Goal: Task Accomplishment & Management: Manage account settings

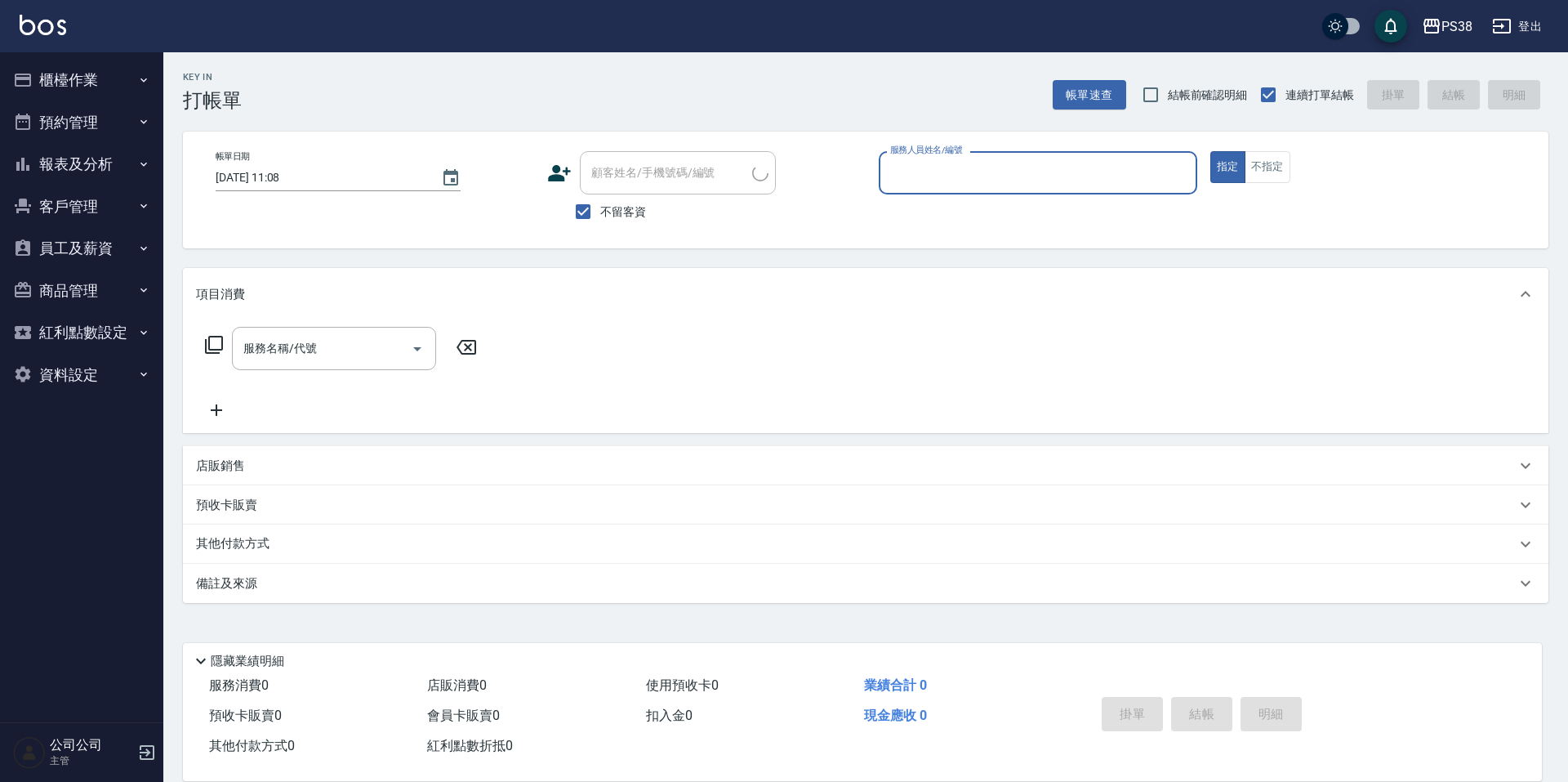
click at [111, 93] on button "櫃檯作業" at bounding box center [82, 79] width 150 height 42
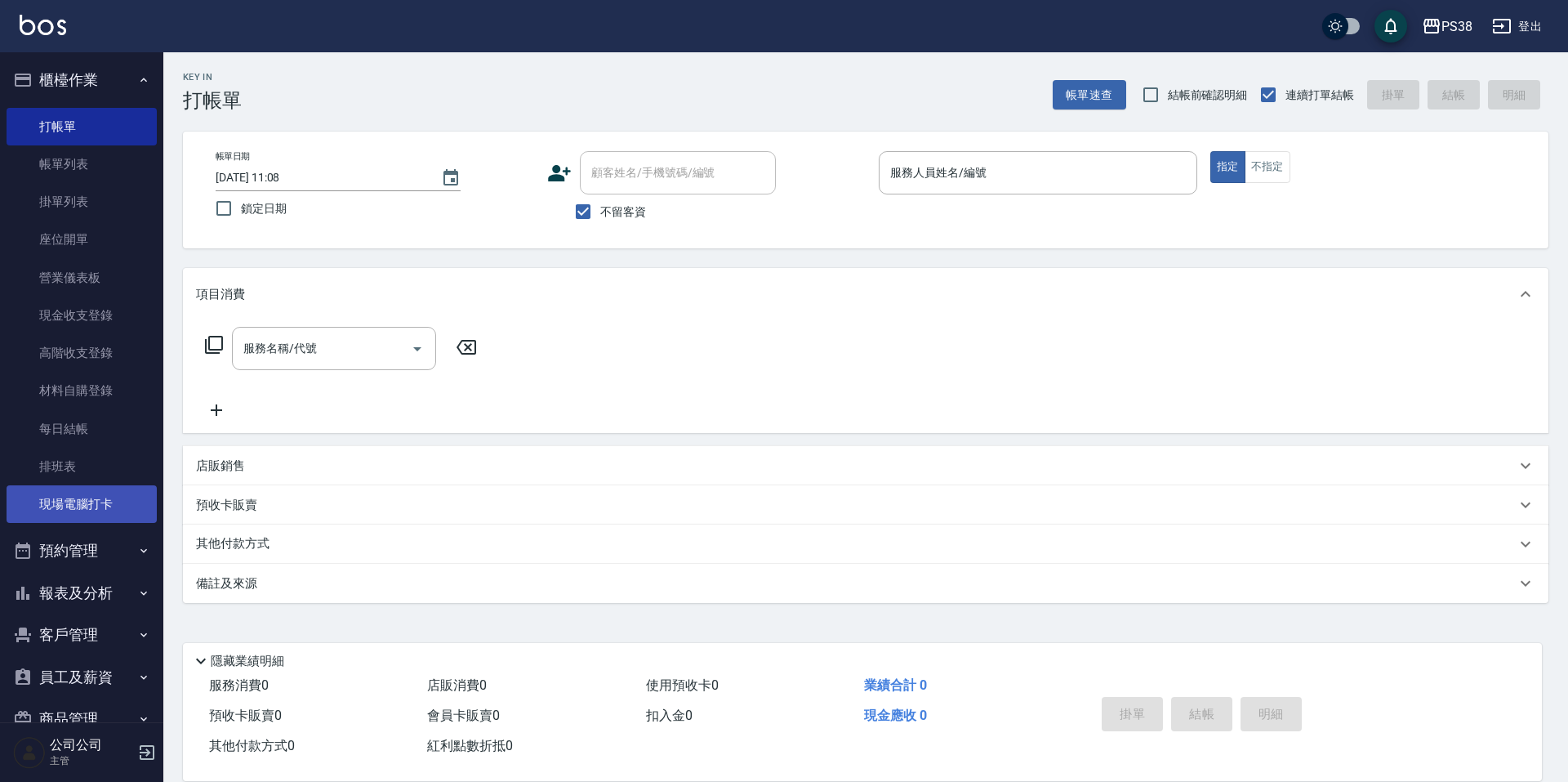
click at [103, 496] on link "現場電腦打卡" at bounding box center [82, 505] width 150 height 38
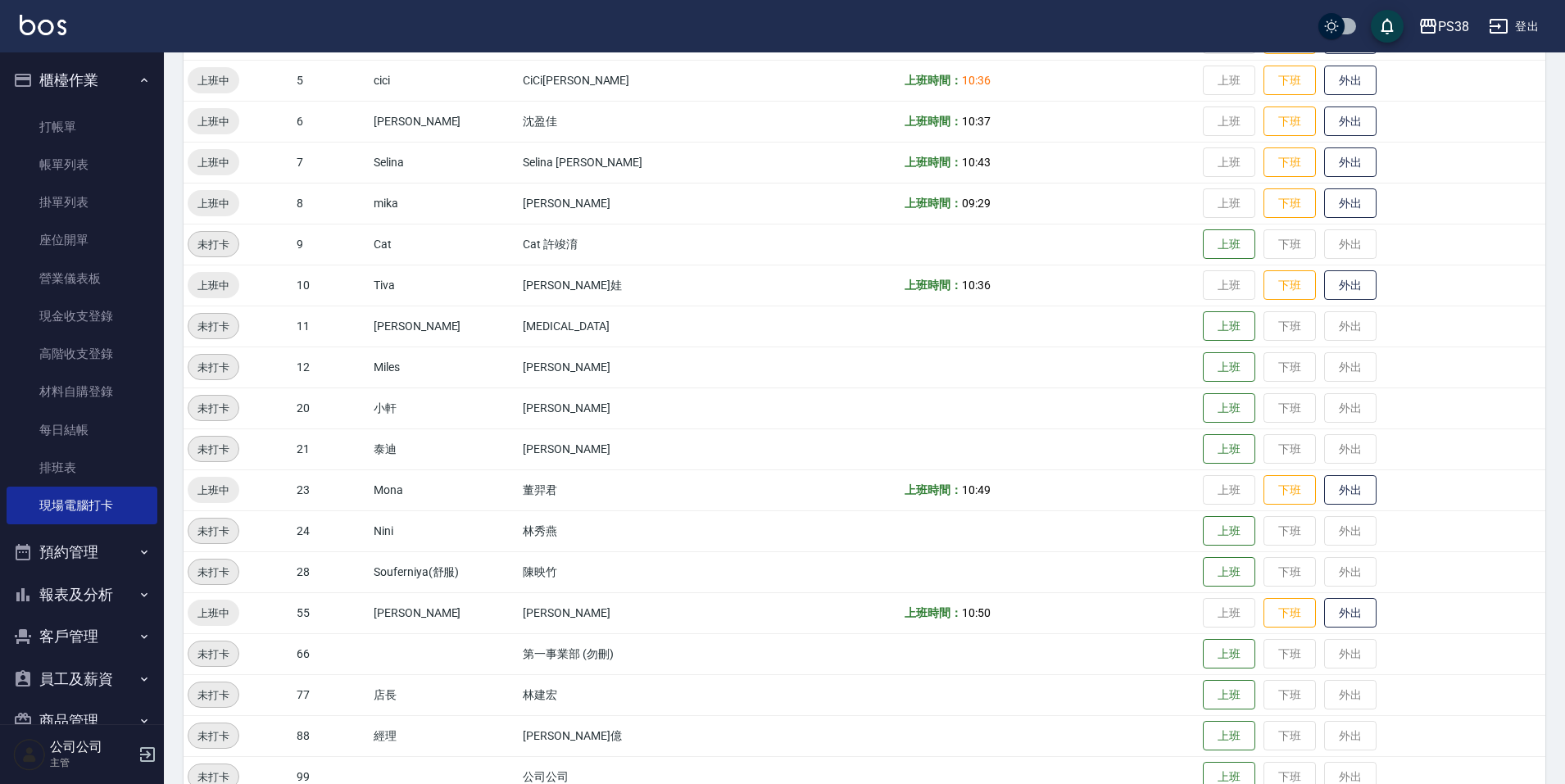
scroll to position [484, 0]
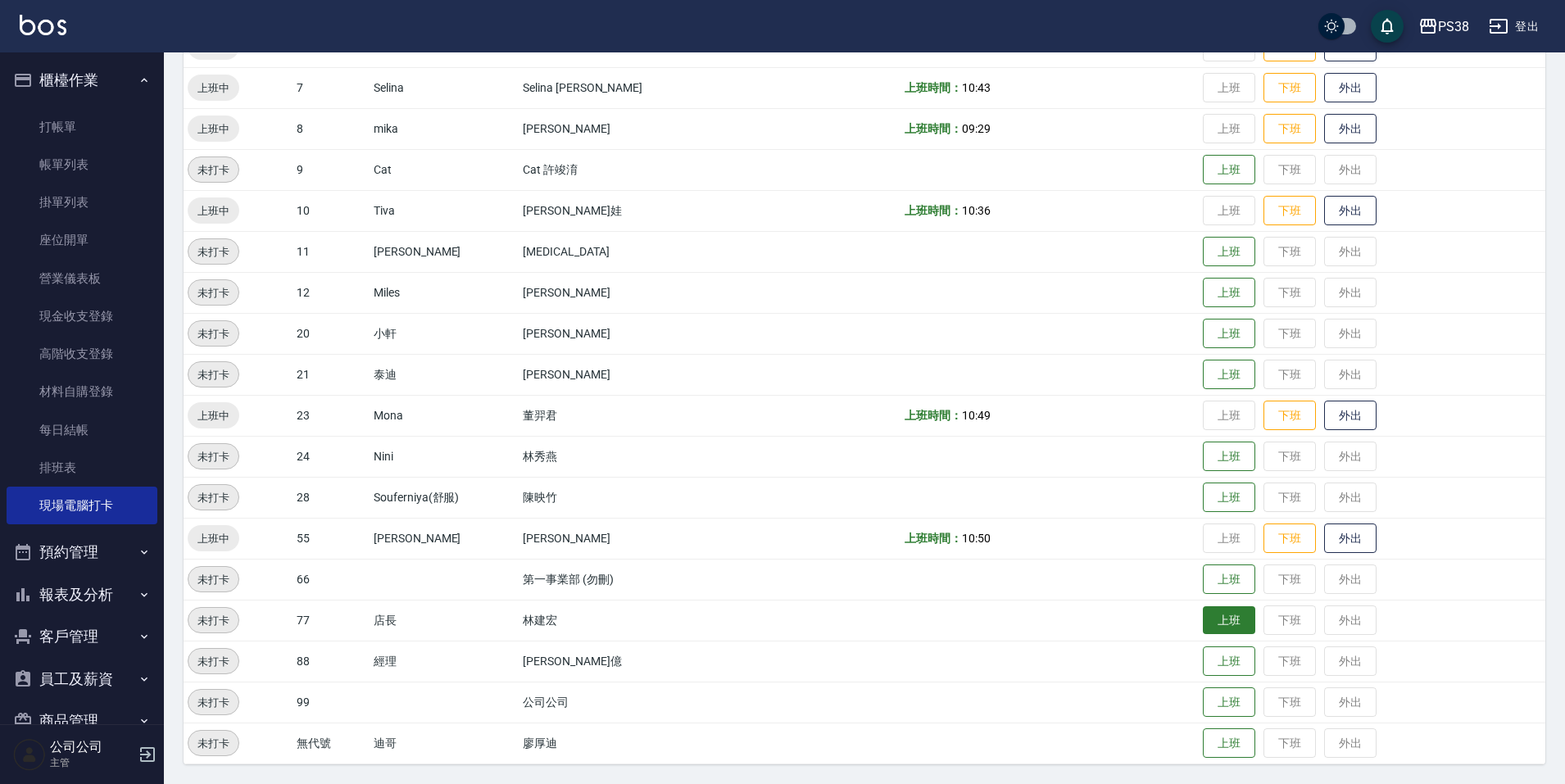
click at [1207, 623] on button "上班" at bounding box center [1228, 620] width 52 height 29
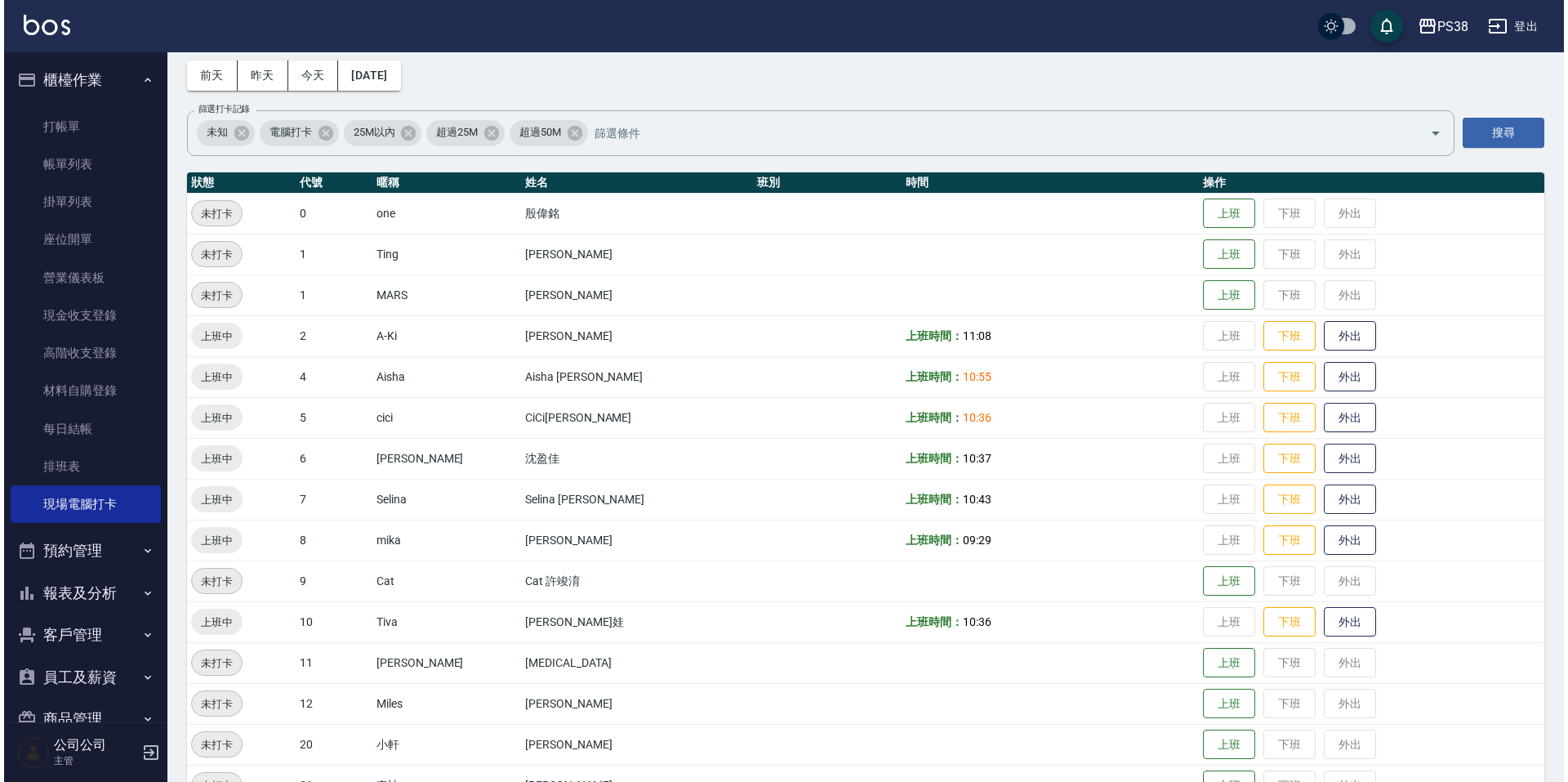
scroll to position [0, 0]
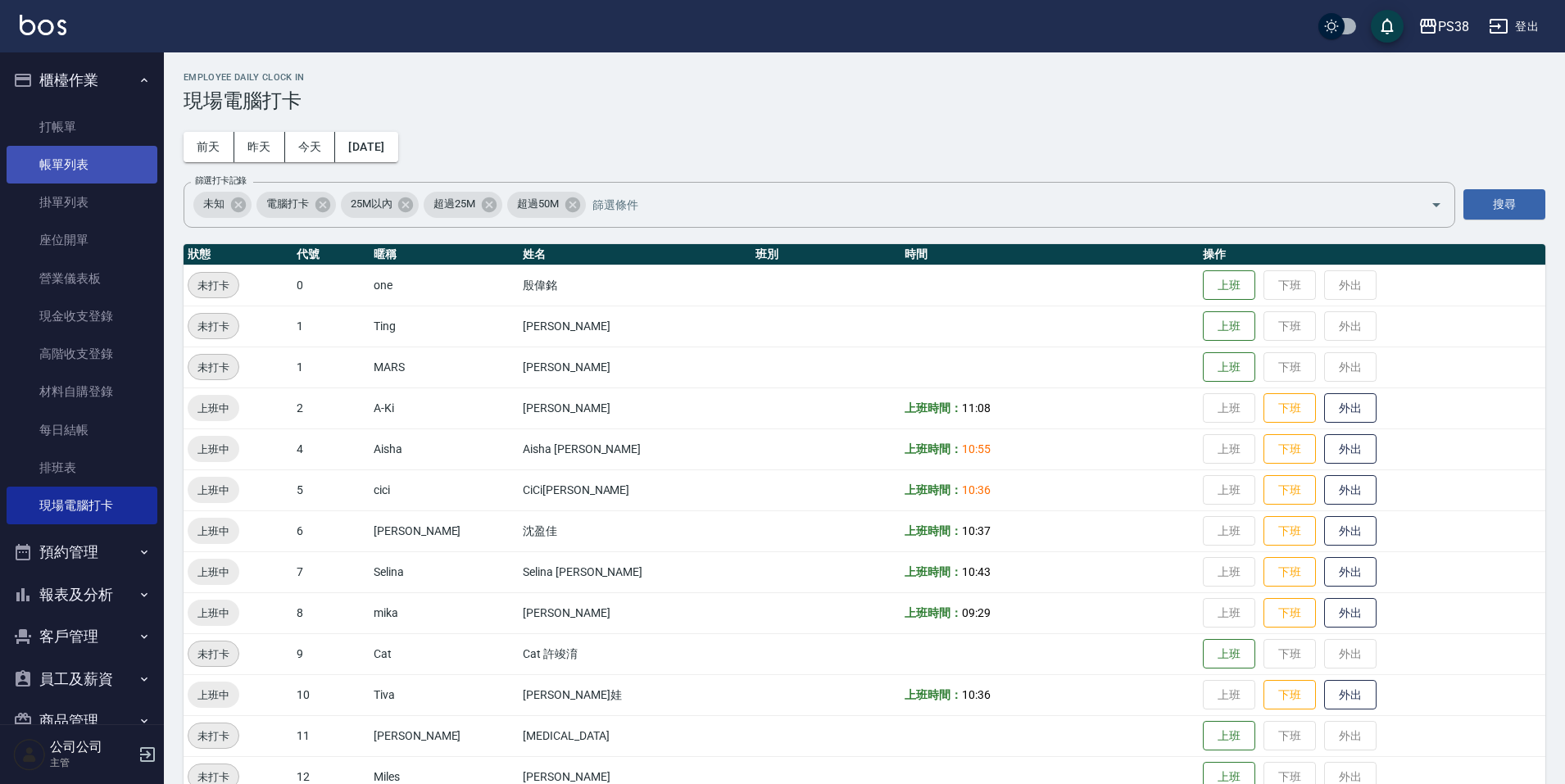
click at [57, 170] on link "帳單列表" at bounding box center [82, 165] width 151 height 38
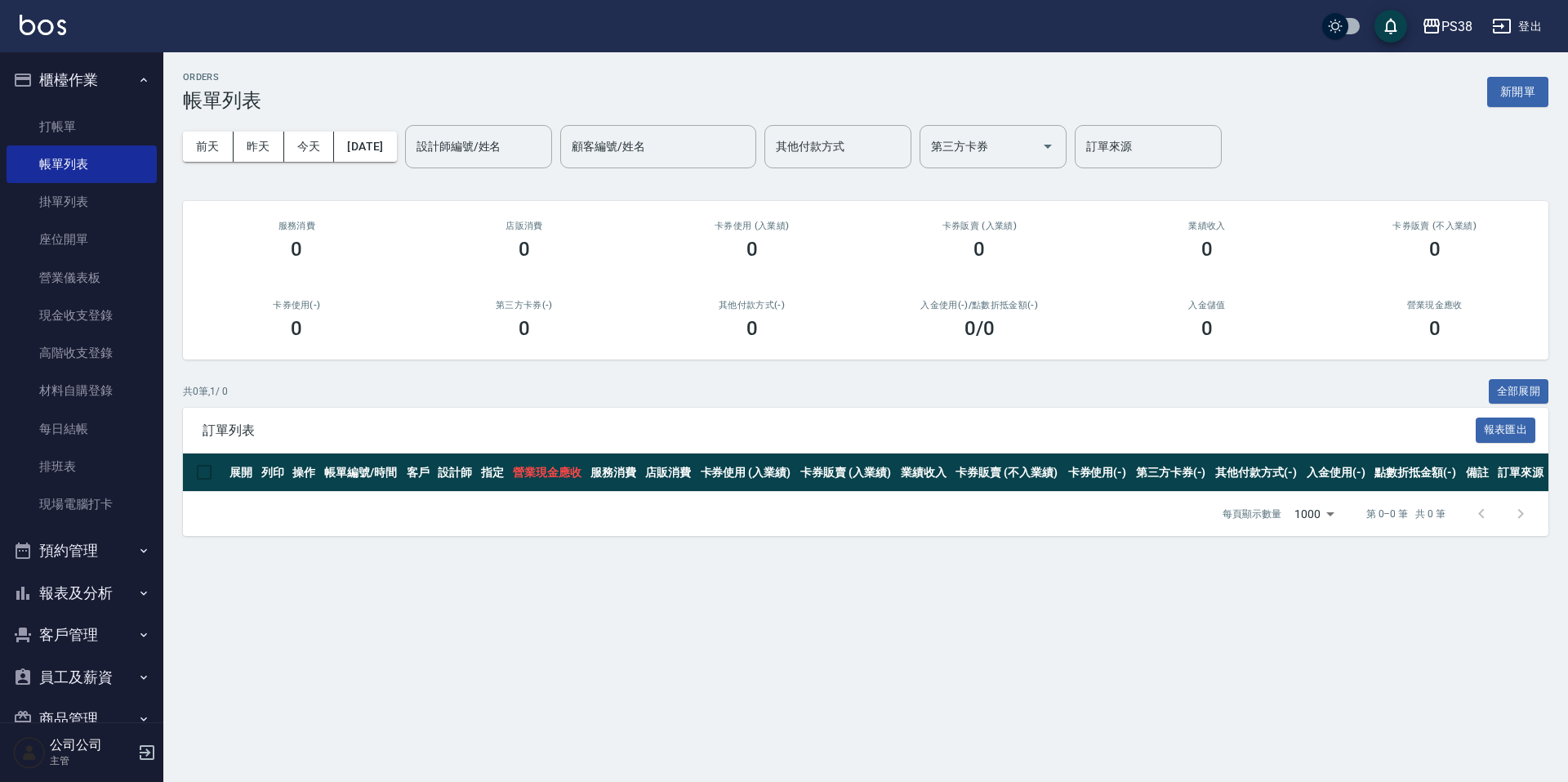
click at [94, 572] on button "報表及分析" at bounding box center [82, 593] width 150 height 42
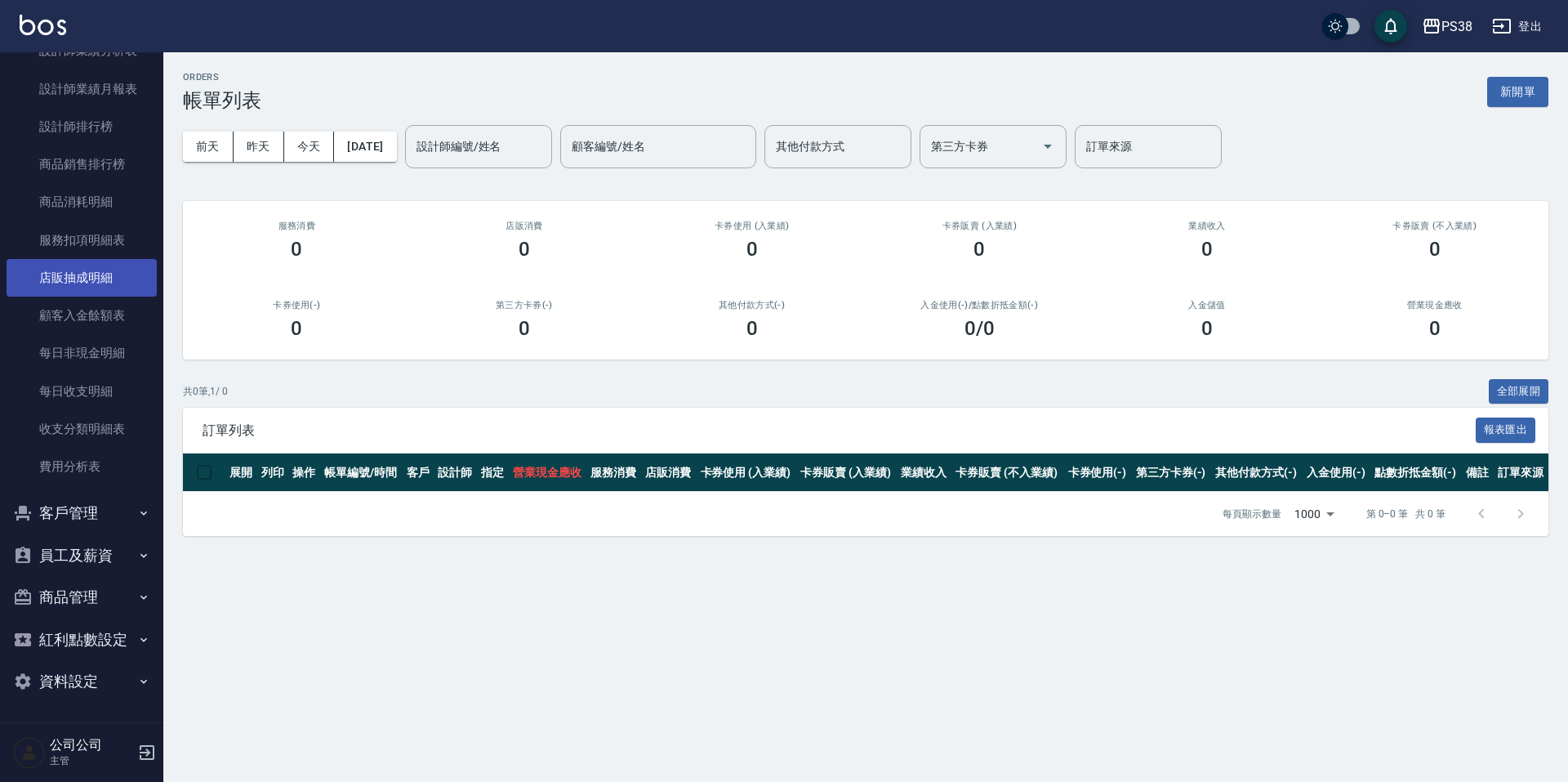
scroll to position [482, 0]
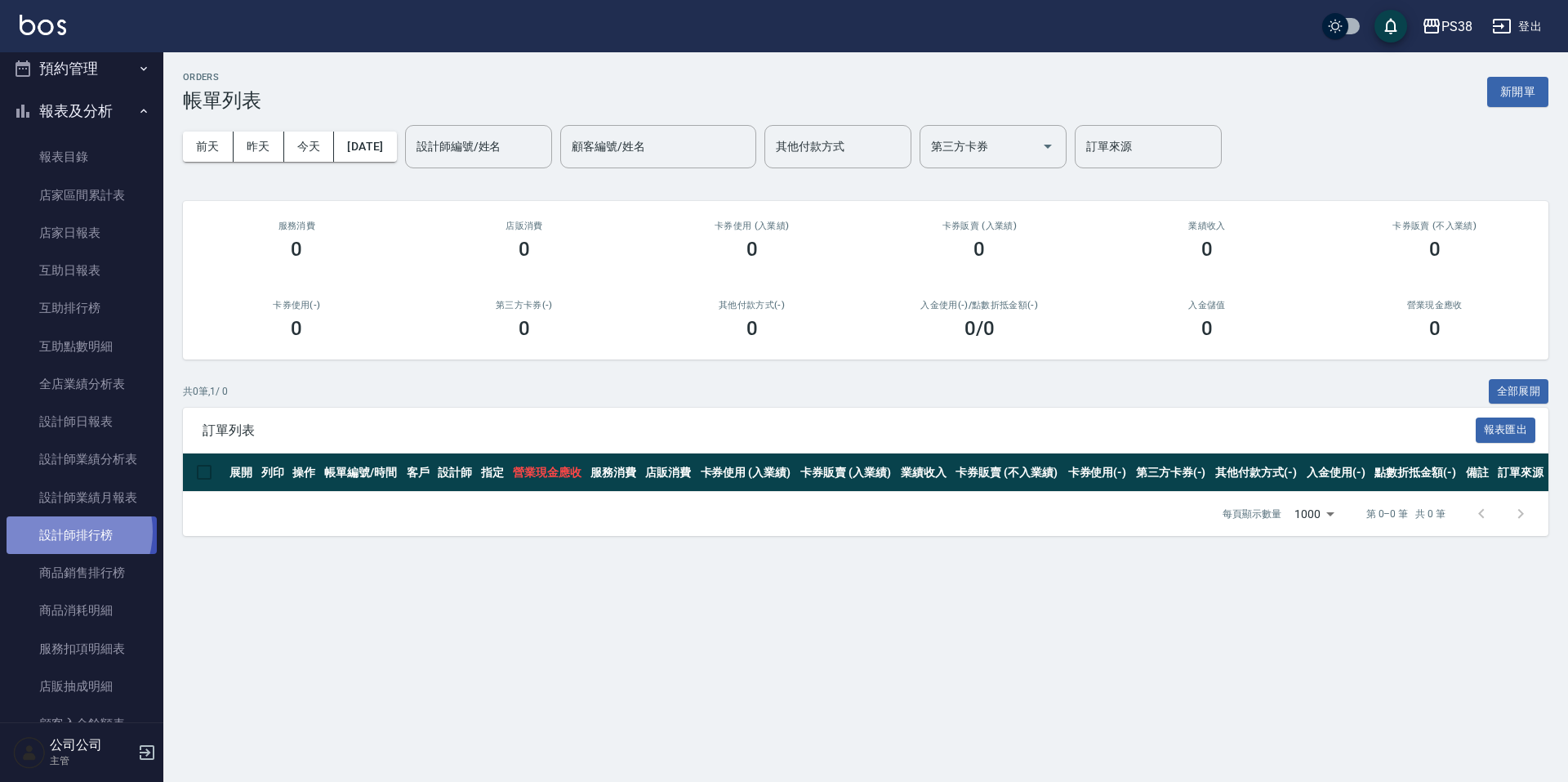
click at [64, 532] on link "設計師排行榜" at bounding box center [82, 535] width 150 height 38
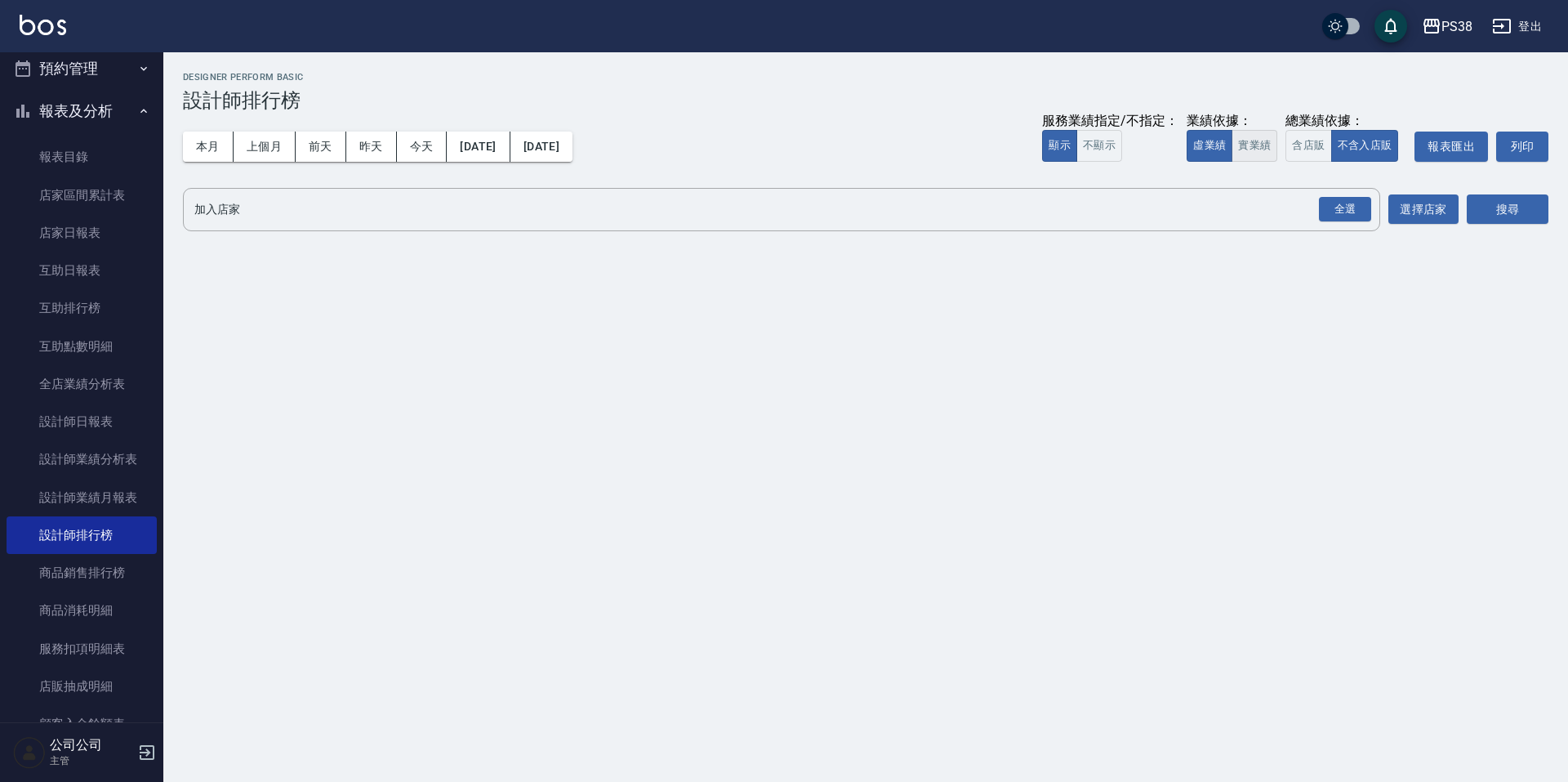
click at [1258, 144] on button "實業績" at bounding box center [1254, 145] width 45 height 32
click at [1336, 207] on div "全選" at bounding box center [1344, 209] width 52 height 26
click at [1509, 209] on button "搜尋" at bounding box center [1507, 210] width 82 height 31
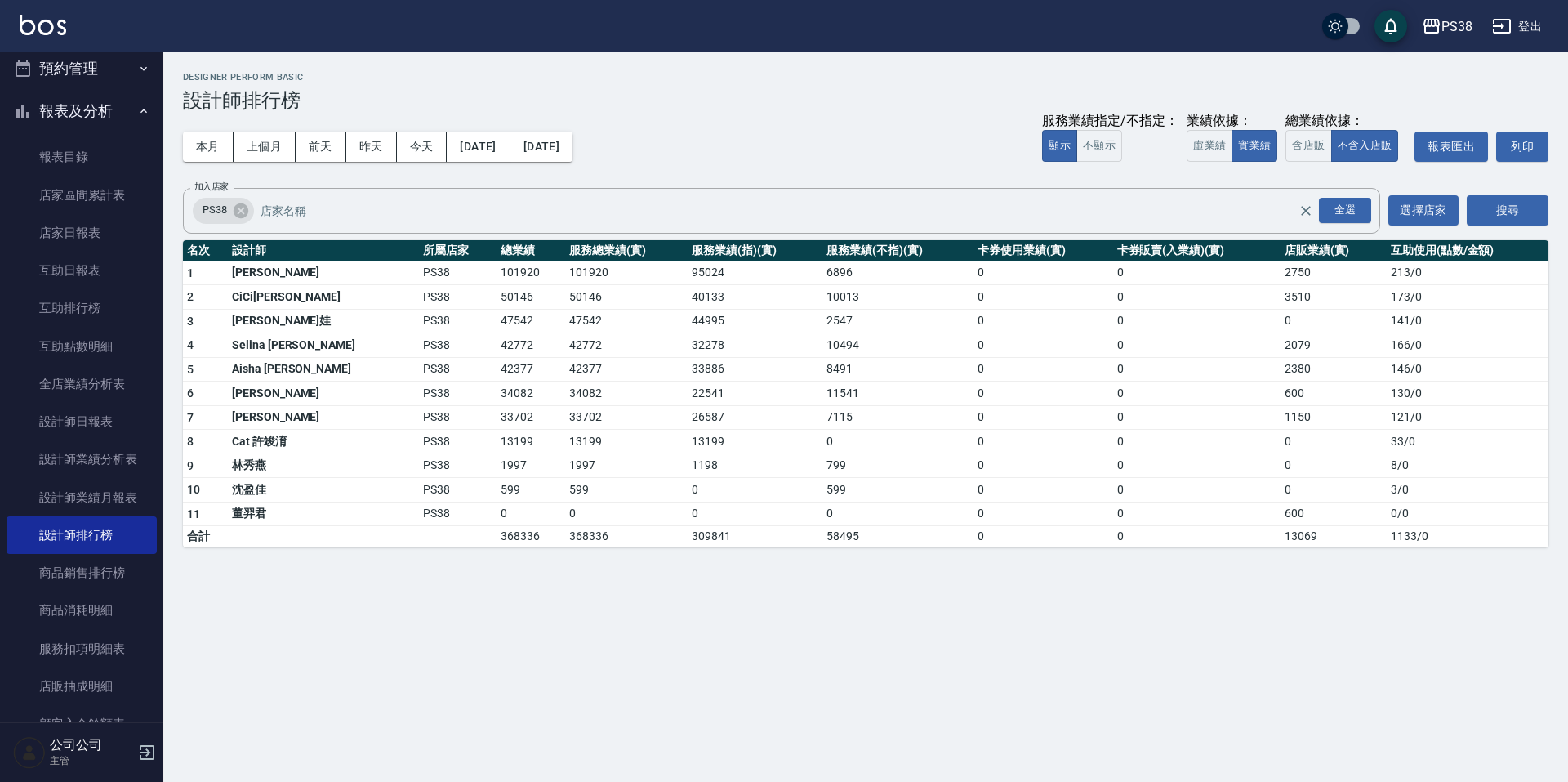
click at [110, 113] on button "報表及分析" at bounding box center [82, 111] width 150 height 42
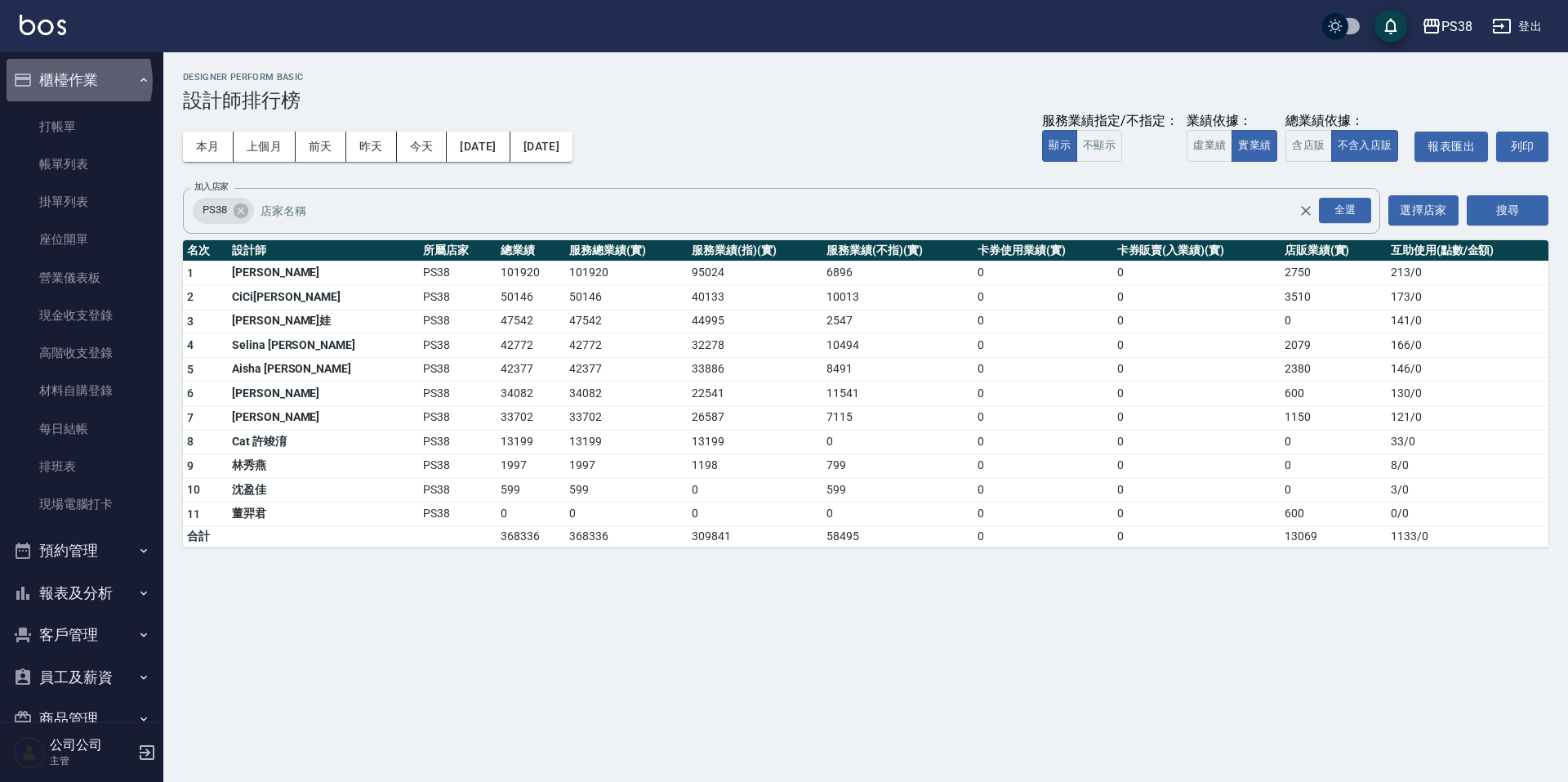
click at [66, 81] on button "櫃檯作業" at bounding box center [82, 79] width 150 height 42
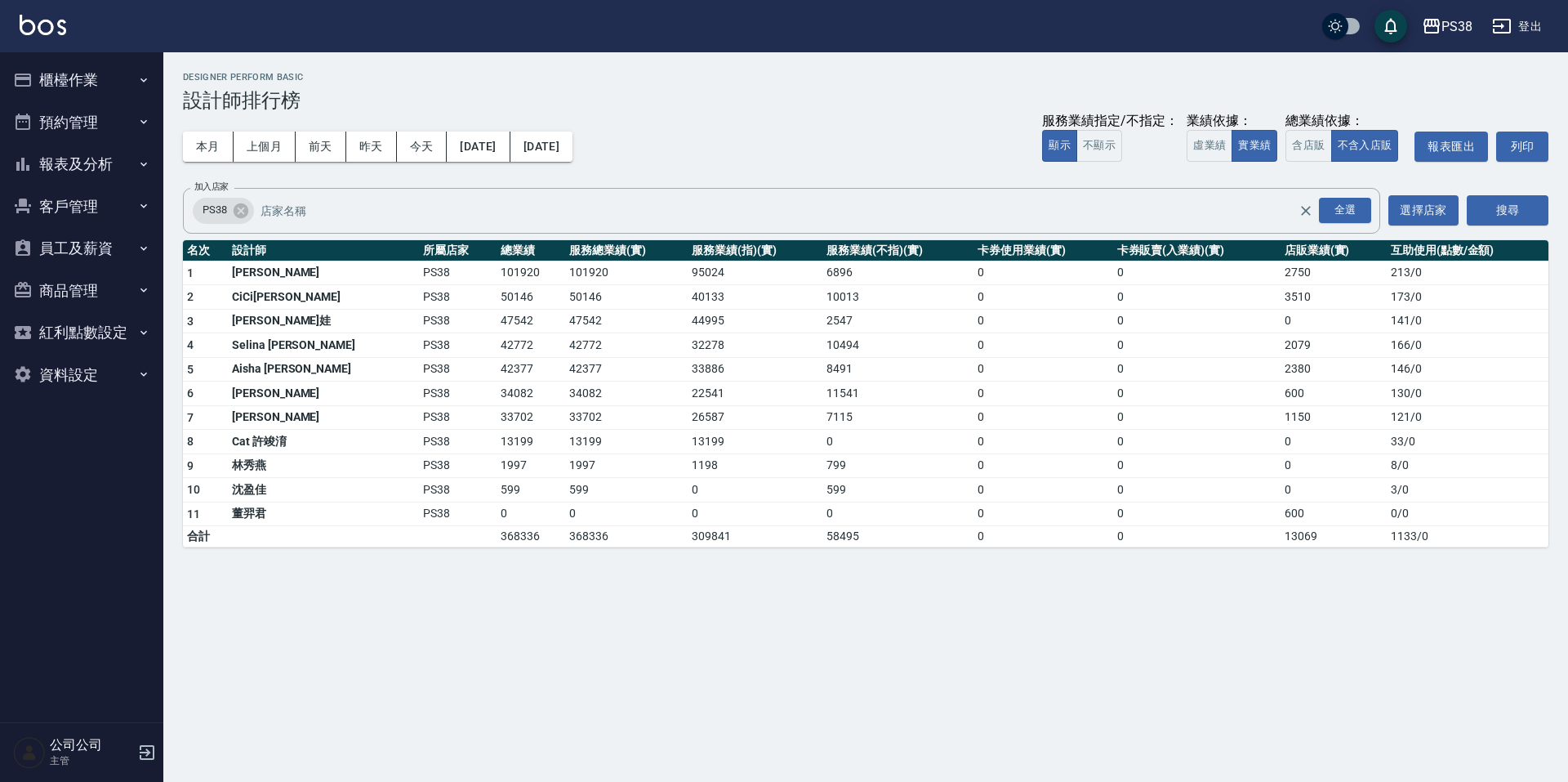
click at [92, 66] on button "櫃檯作業" at bounding box center [82, 79] width 150 height 42
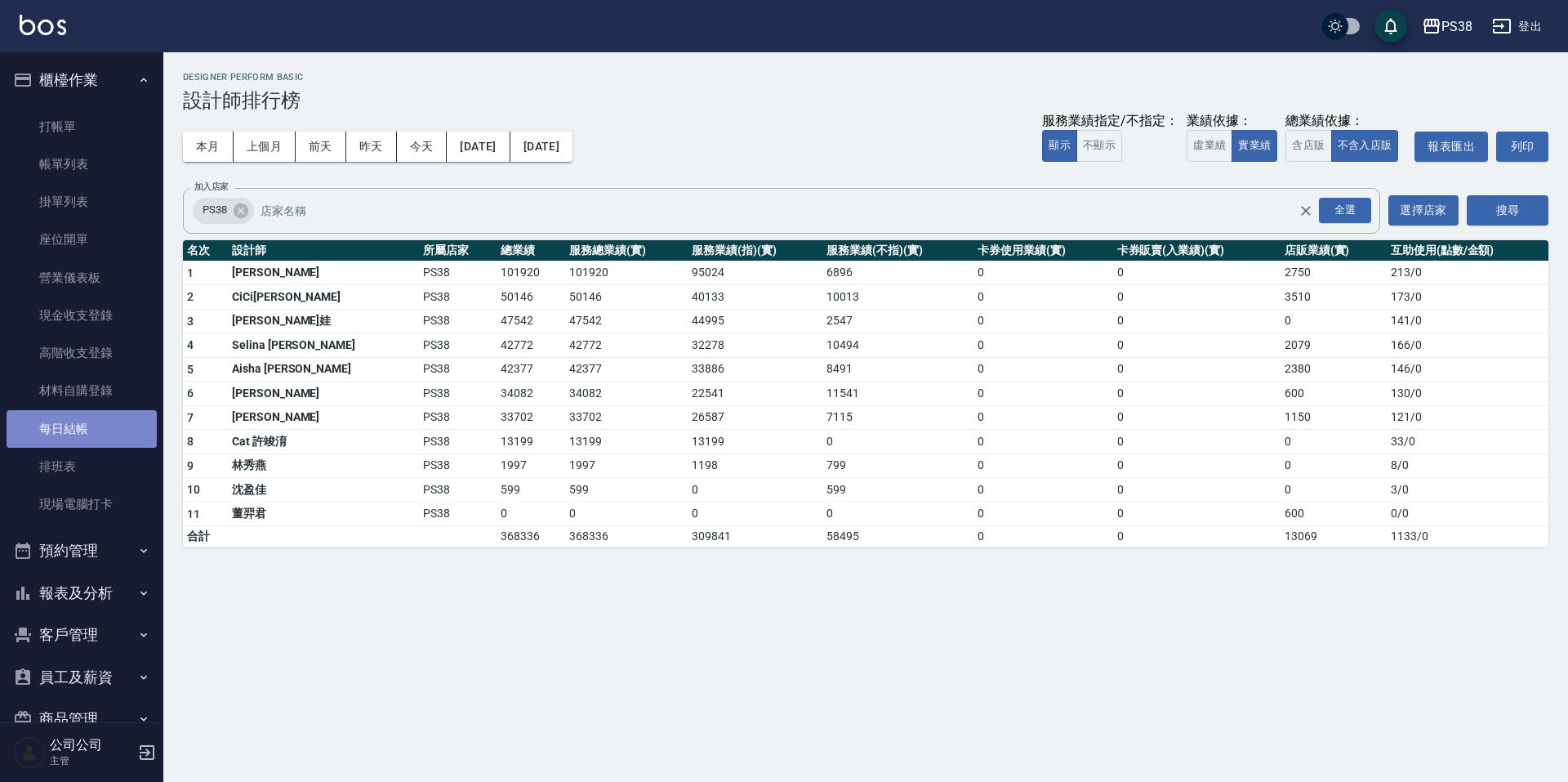
click at [108, 433] on link "每日結帳" at bounding box center [82, 429] width 150 height 38
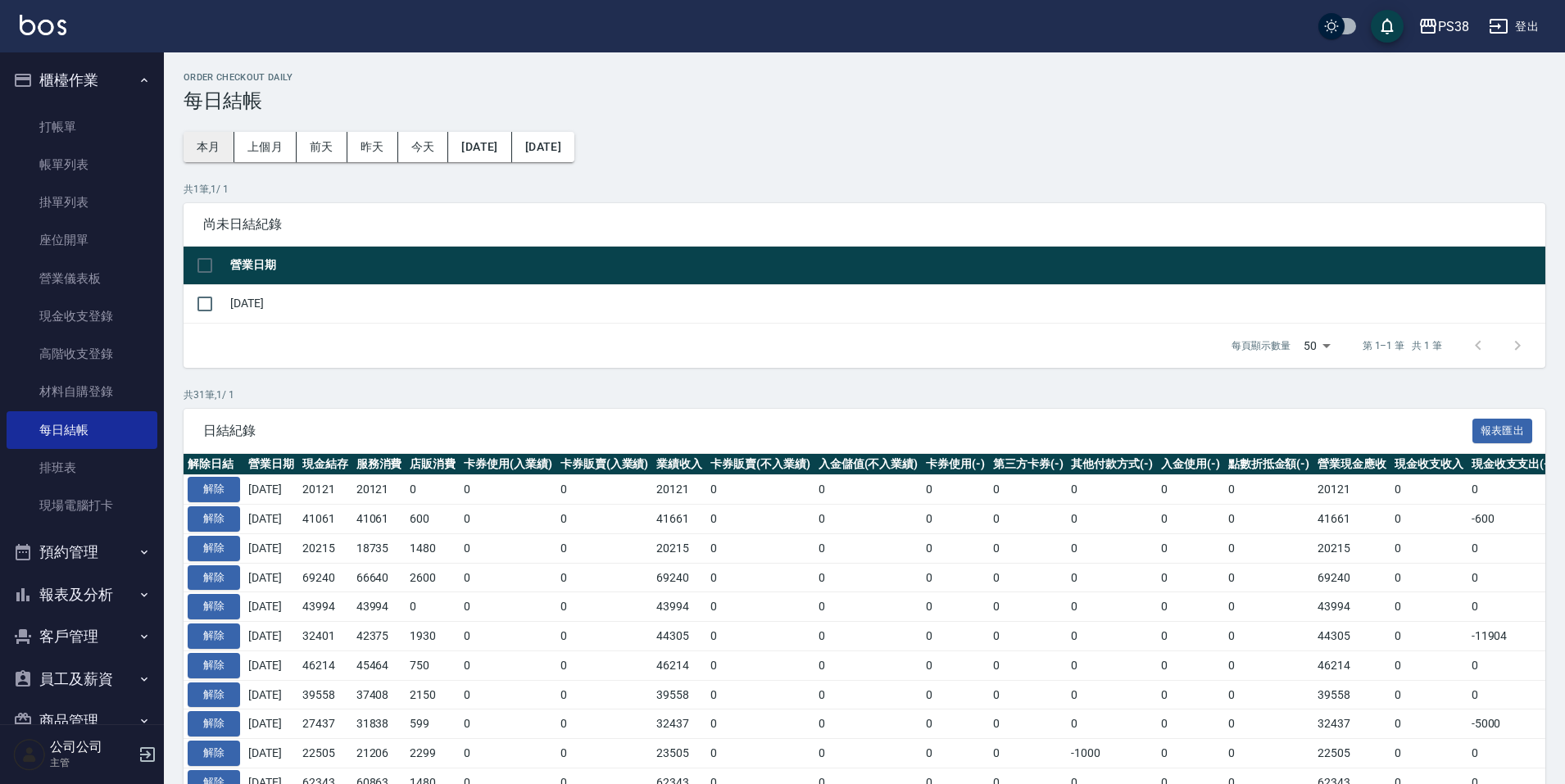
click at [193, 146] on button "本月" at bounding box center [209, 147] width 51 height 31
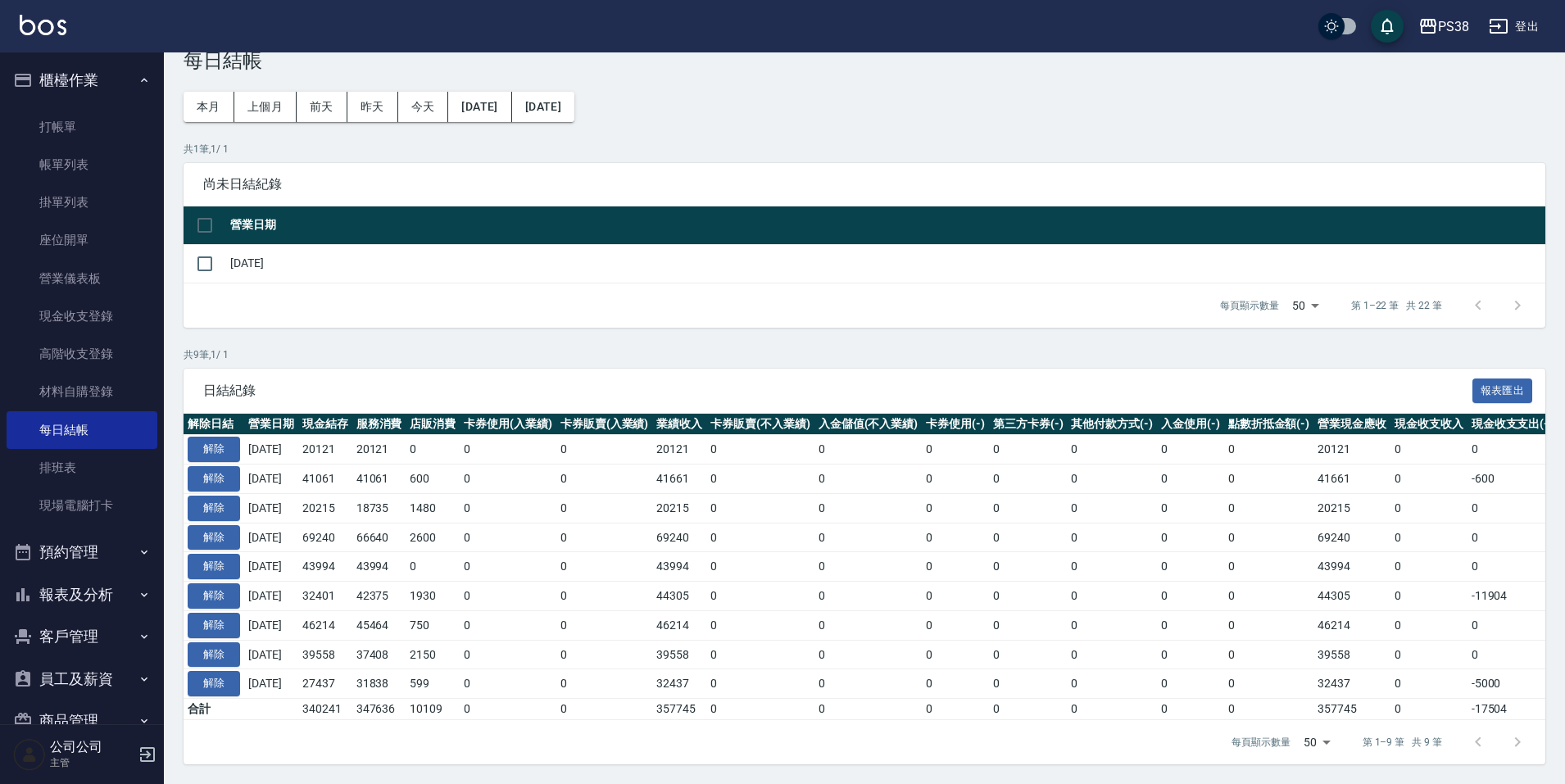
drag, startPoint x: 345, startPoint y: 676, endPoint x: 305, endPoint y: 435, distance: 244.3
click at [305, 436] on tbody "解除 [DATE] 20121 20121 0 0 0 20121 0 0 0 0 0 0 0 20121 0 0 0 [DATE] 解除 [DATE] 41…" at bounding box center [969, 577] width 1570 height 285
click at [301, 318] on div "Order checkout daily 每日結帳 本月 上個月 [DATE] [DATE] [DATE] [DATE] [DATE] 共 1 筆, 1 / …" at bounding box center [864, 398] width 1401 height 772
click at [383, 333] on div "Order checkout daily 每日結帳 本月 上個月 [DATE] [DATE] [DATE] [DATE] [DATE] 共 1 筆, 1 / …" at bounding box center [864, 398] width 1401 height 772
click at [57, 161] on link "帳單列表" at bounding box center [82, 165] width 151 height 38
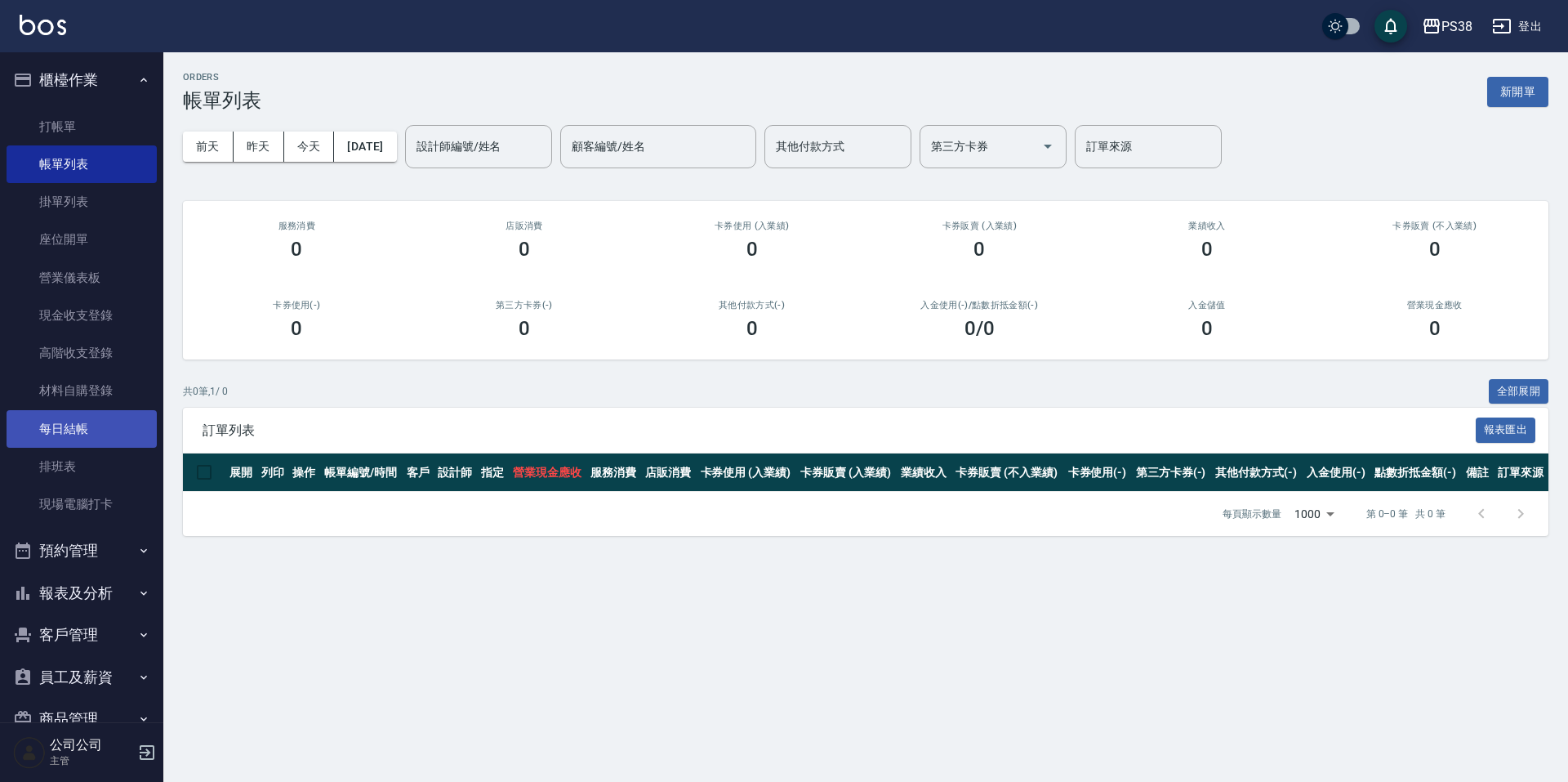
click at [89, 419] on link "每日結帳" at bounding box center [82, 429] width 150 height 38
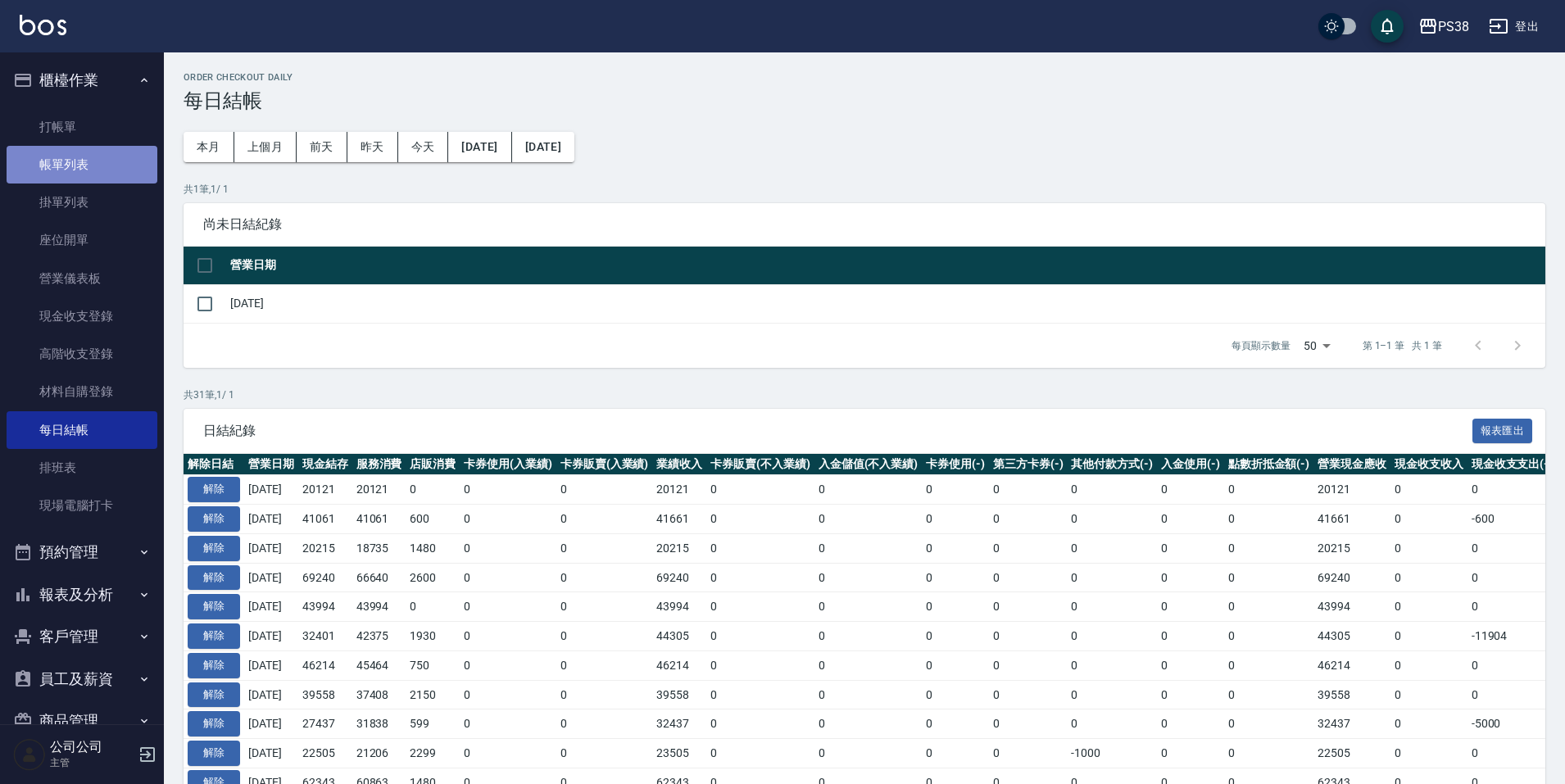
click at [127, 148] on link "帳單列表" at bounding box center [82, 165] width 151 height 38
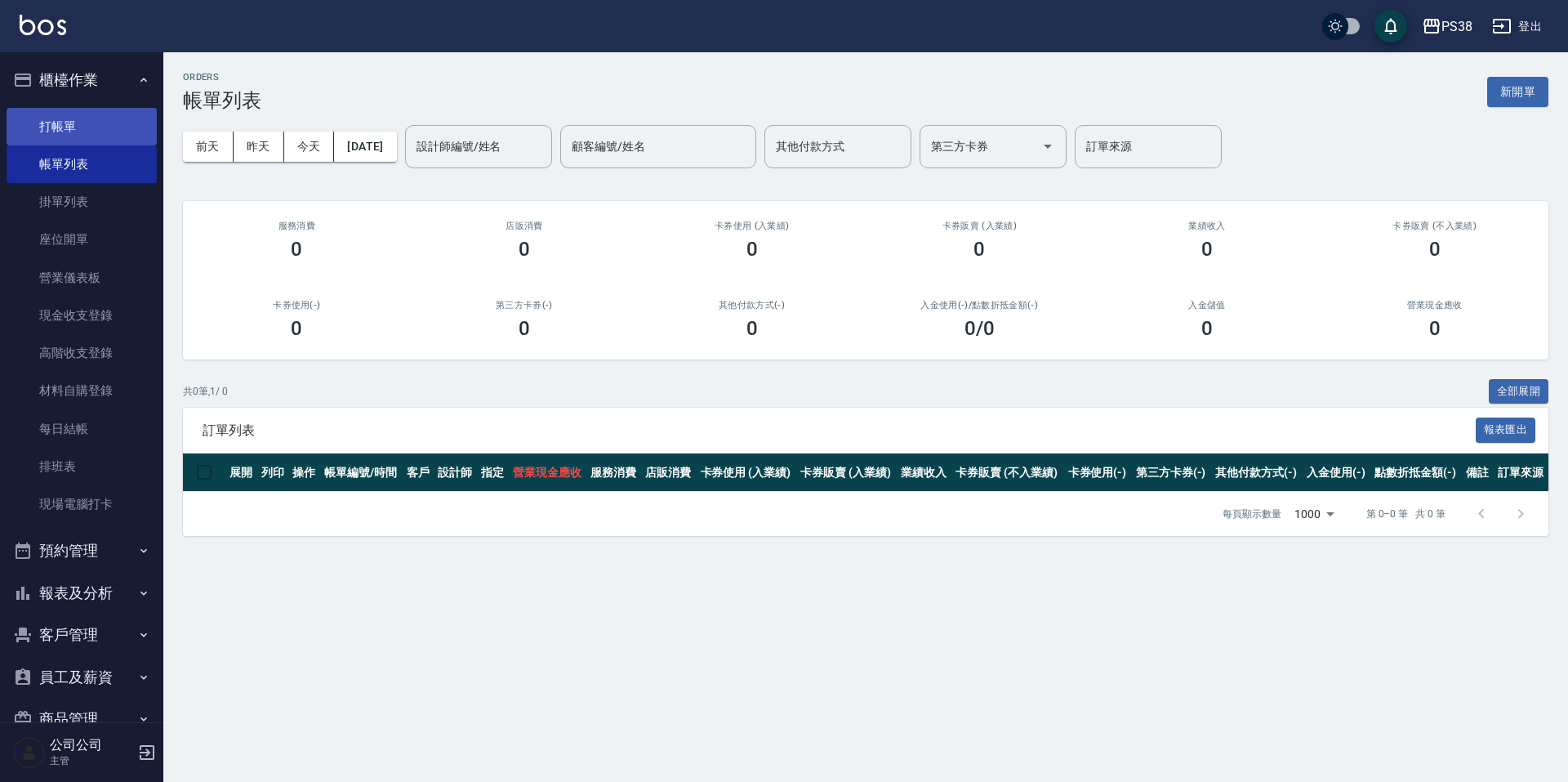
click at [46, 125] on link "打帳單" at bounding box center [82, 127] width 150 height 38
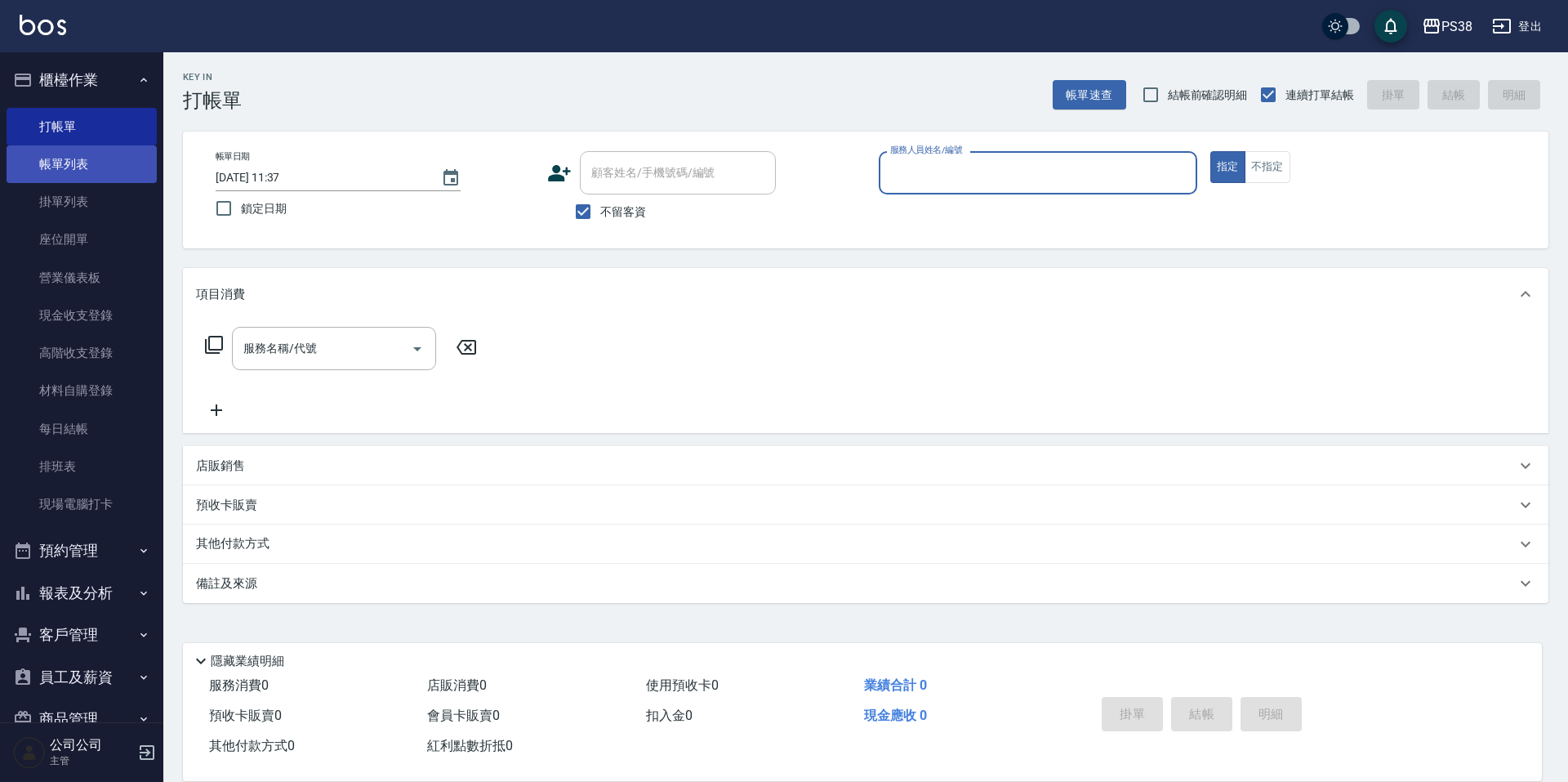
click at [126, 168] on link "帳單列表" at bounding box center [82, 164] width 150 height 38
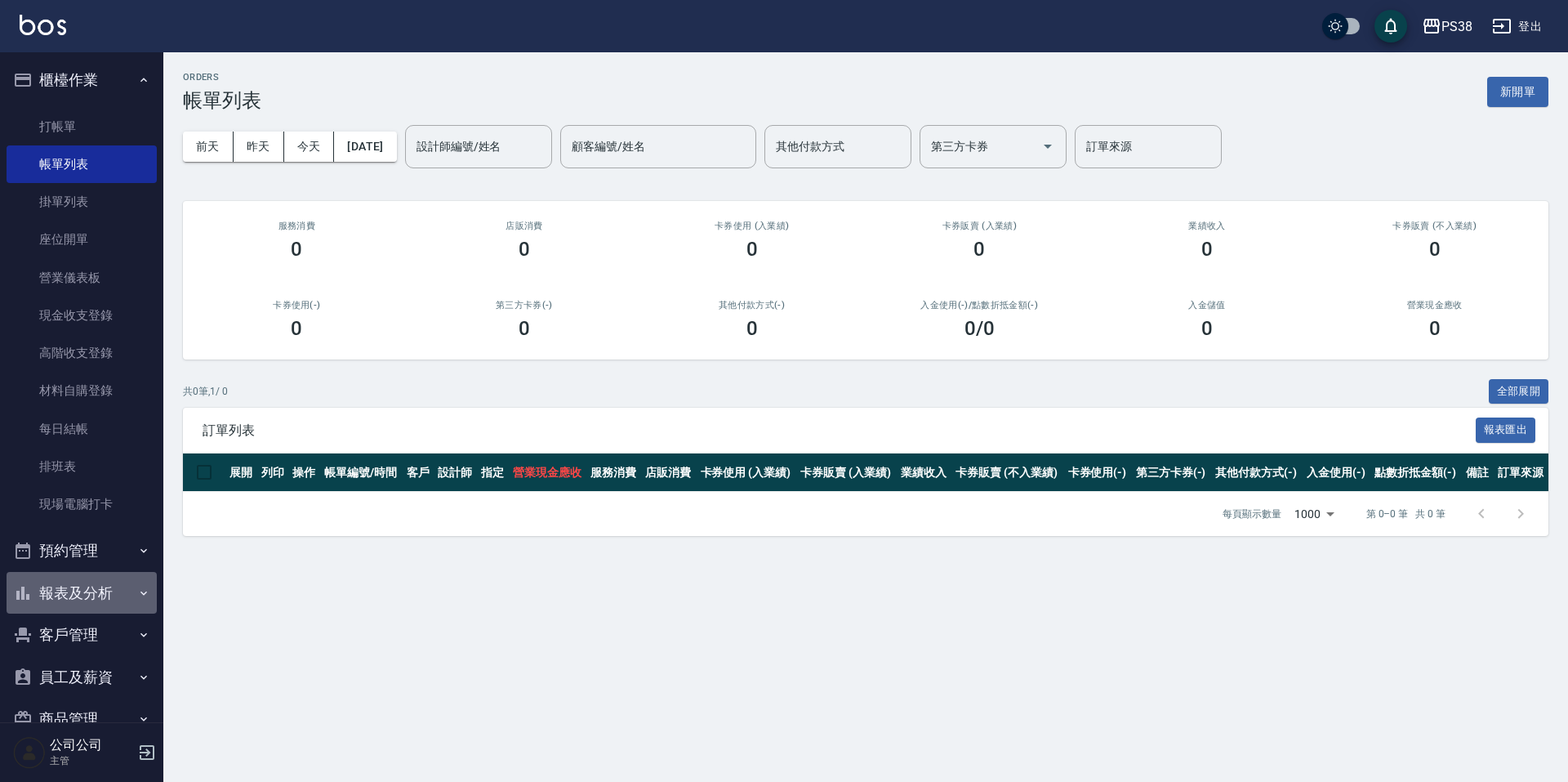
click at [111, 579] on button "報表及分析" at bounding box center [82, 593] width 150 height 42
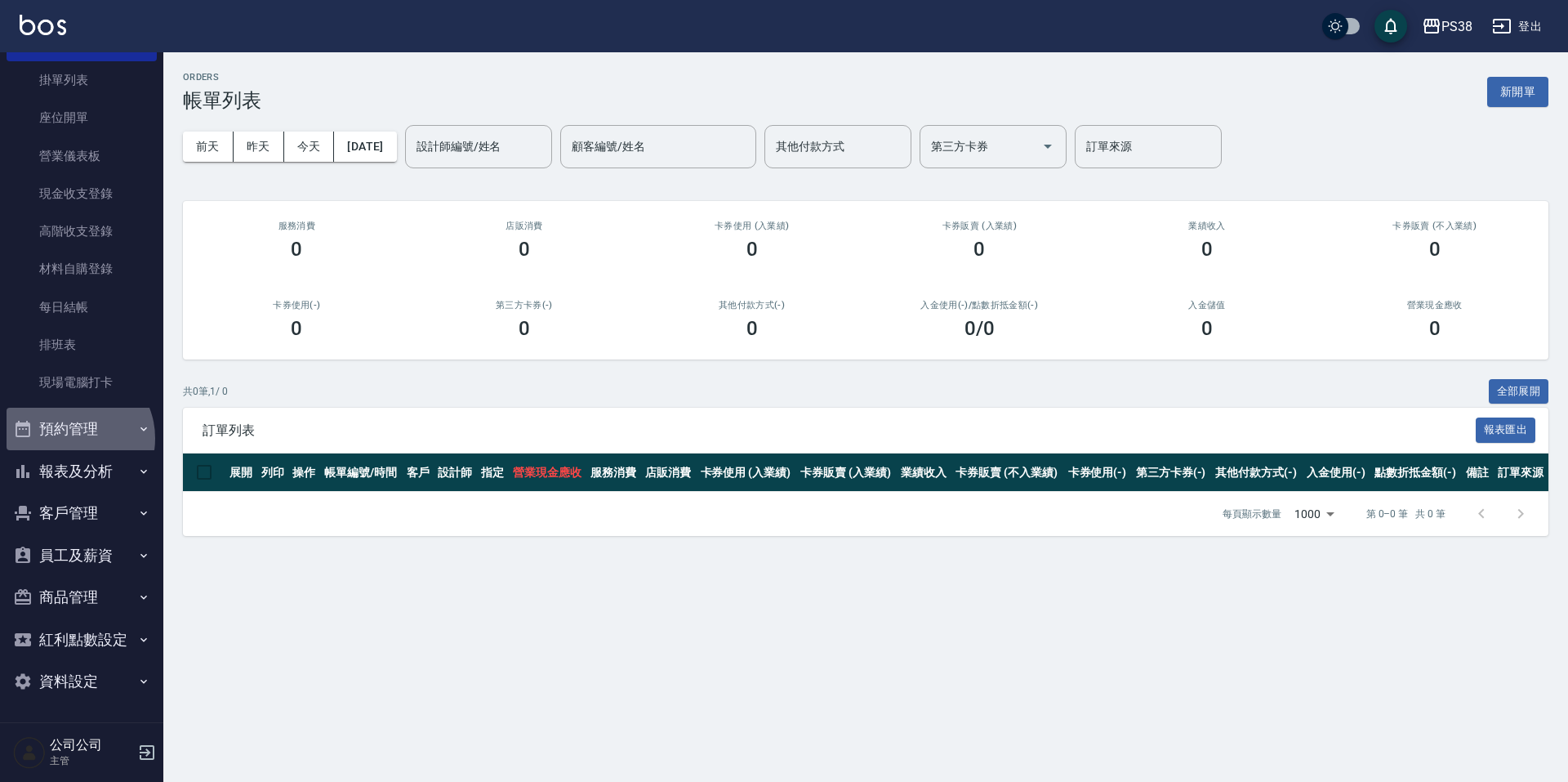
click at [73, 437] on button "預約管理" at bounding box center [82, 429] width 150 height 42
click at [81, 432] on button "預約管理" at bounding box center [82, 429] width 150 height 42
click at [110, 469] on button "報表及分析" at bounding box center [82, 471] width 150 height 42
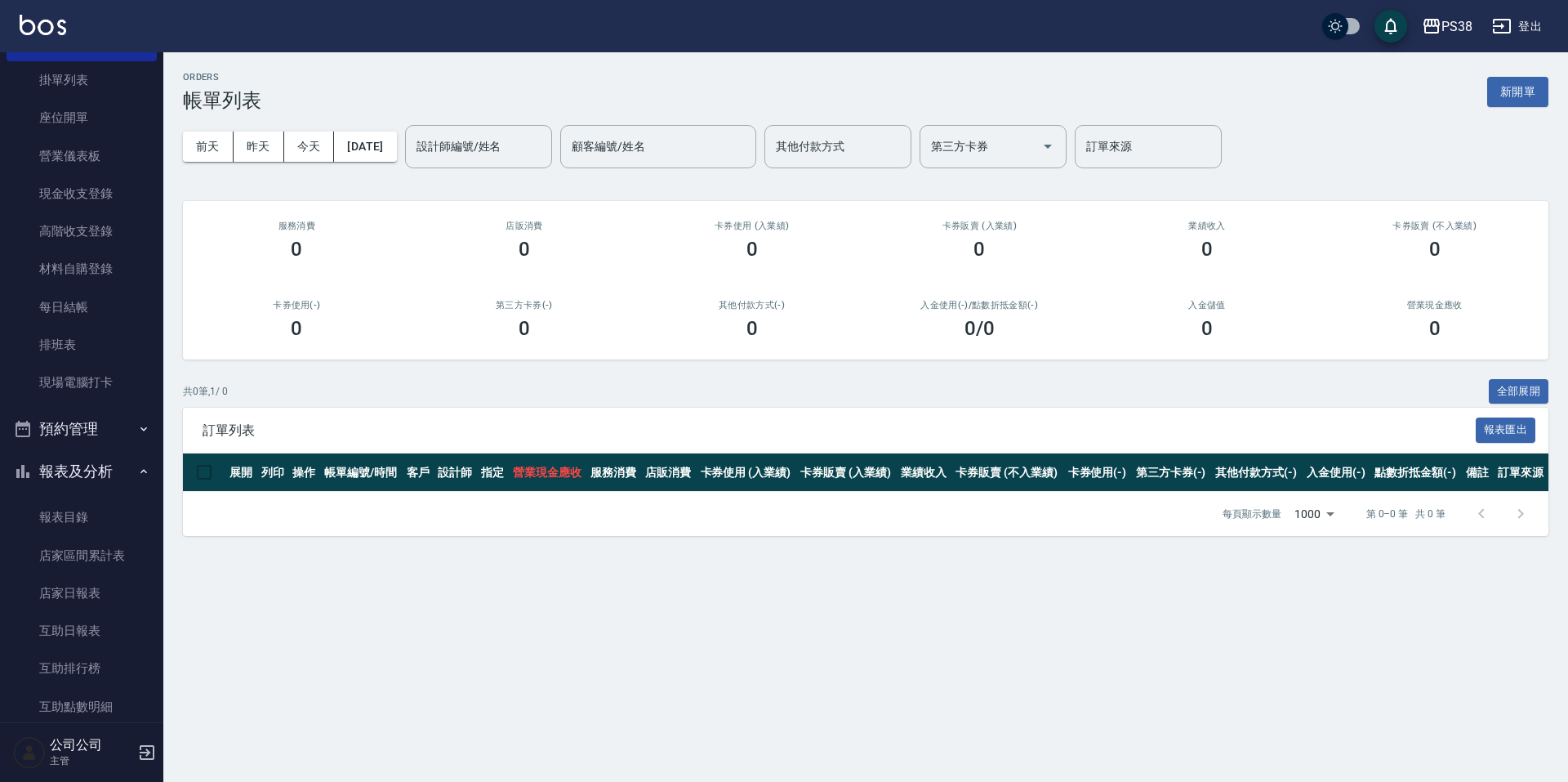
click at [110, 466] on button "報表及分析" at bounding box center [82, 471] width 150 height 42
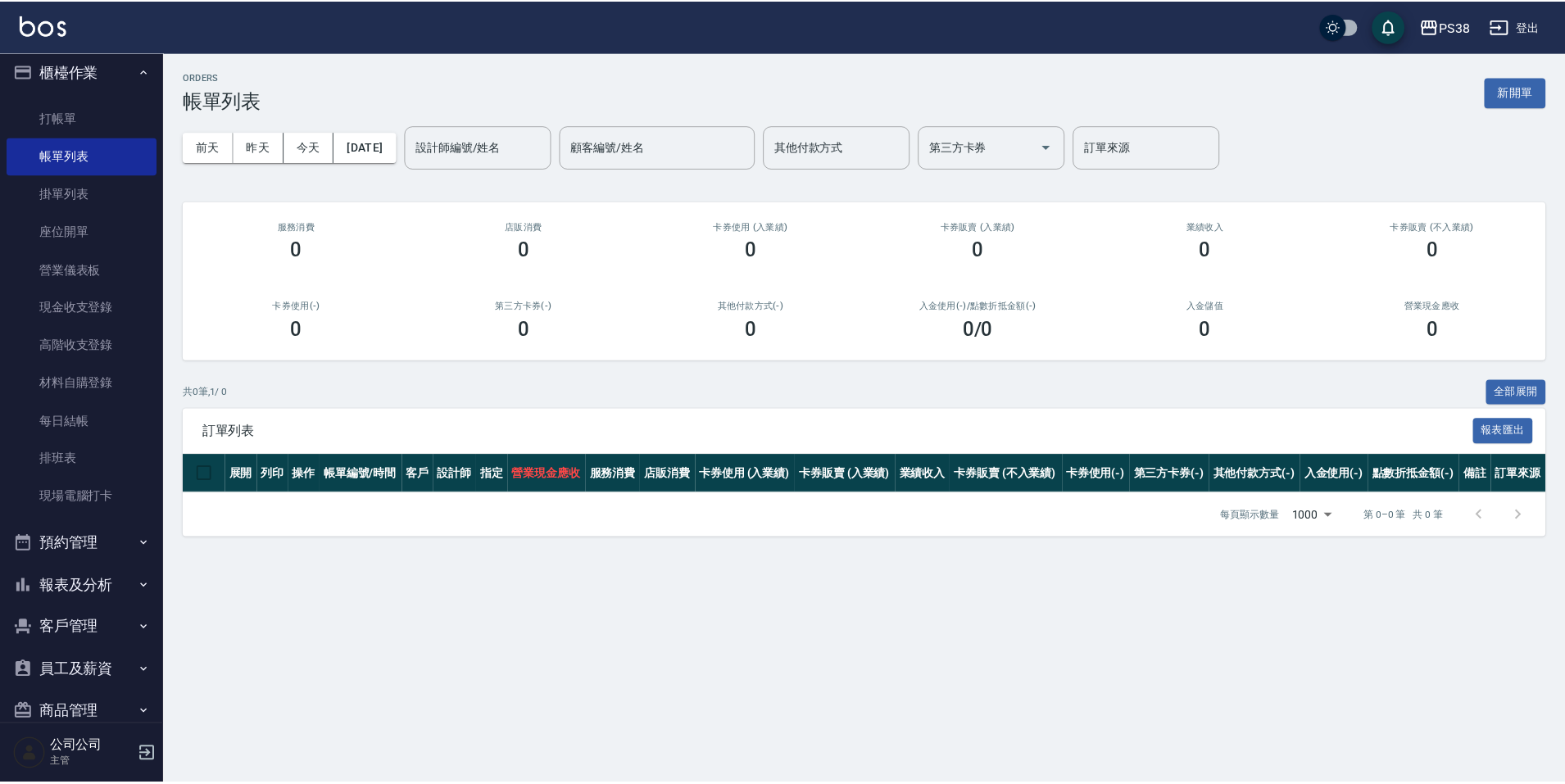
scroll to position [0, 0]
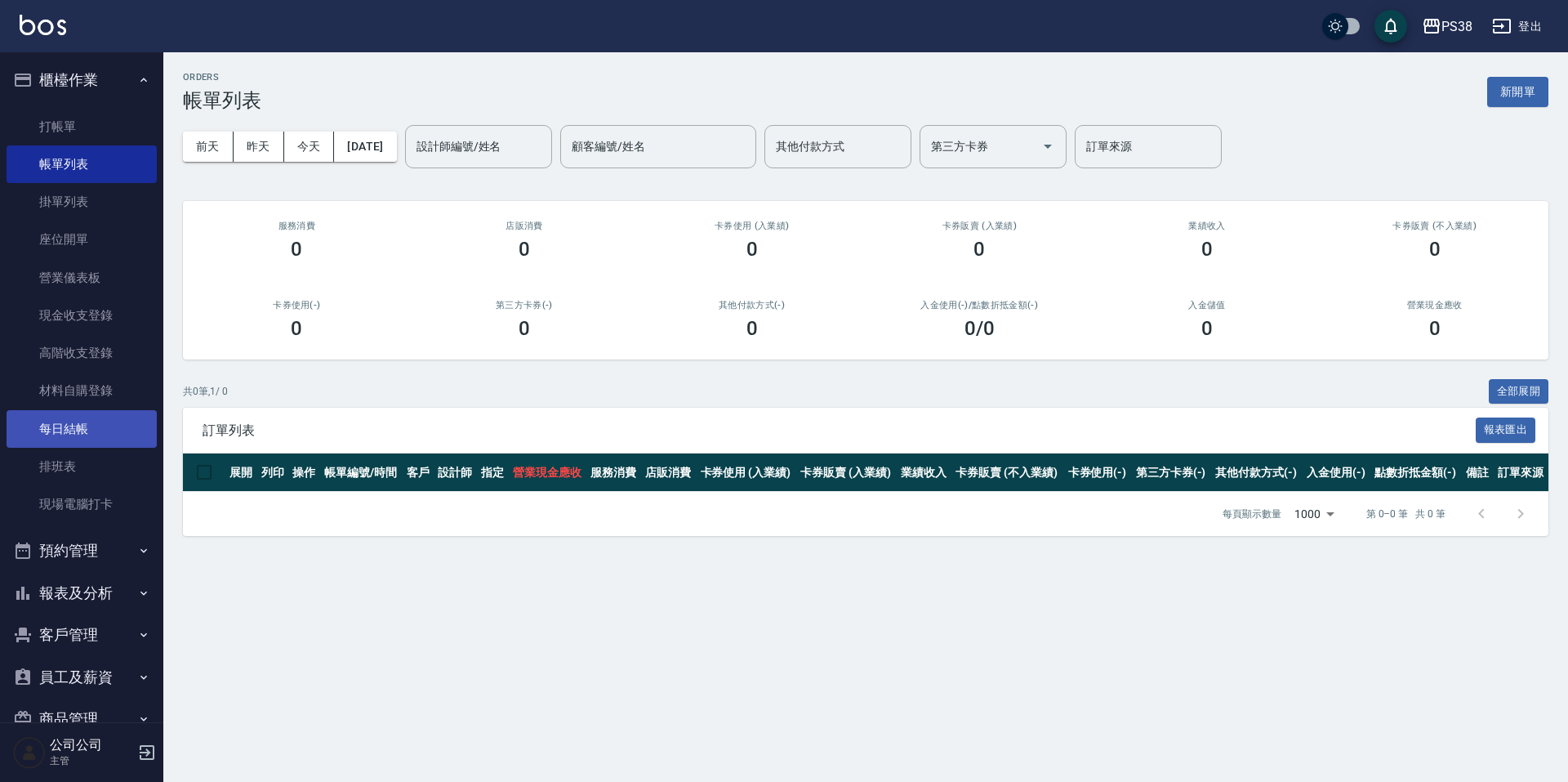
click at [108, 426] on link "每日結帳" at bounding box center [82, 429] width 150 height 38
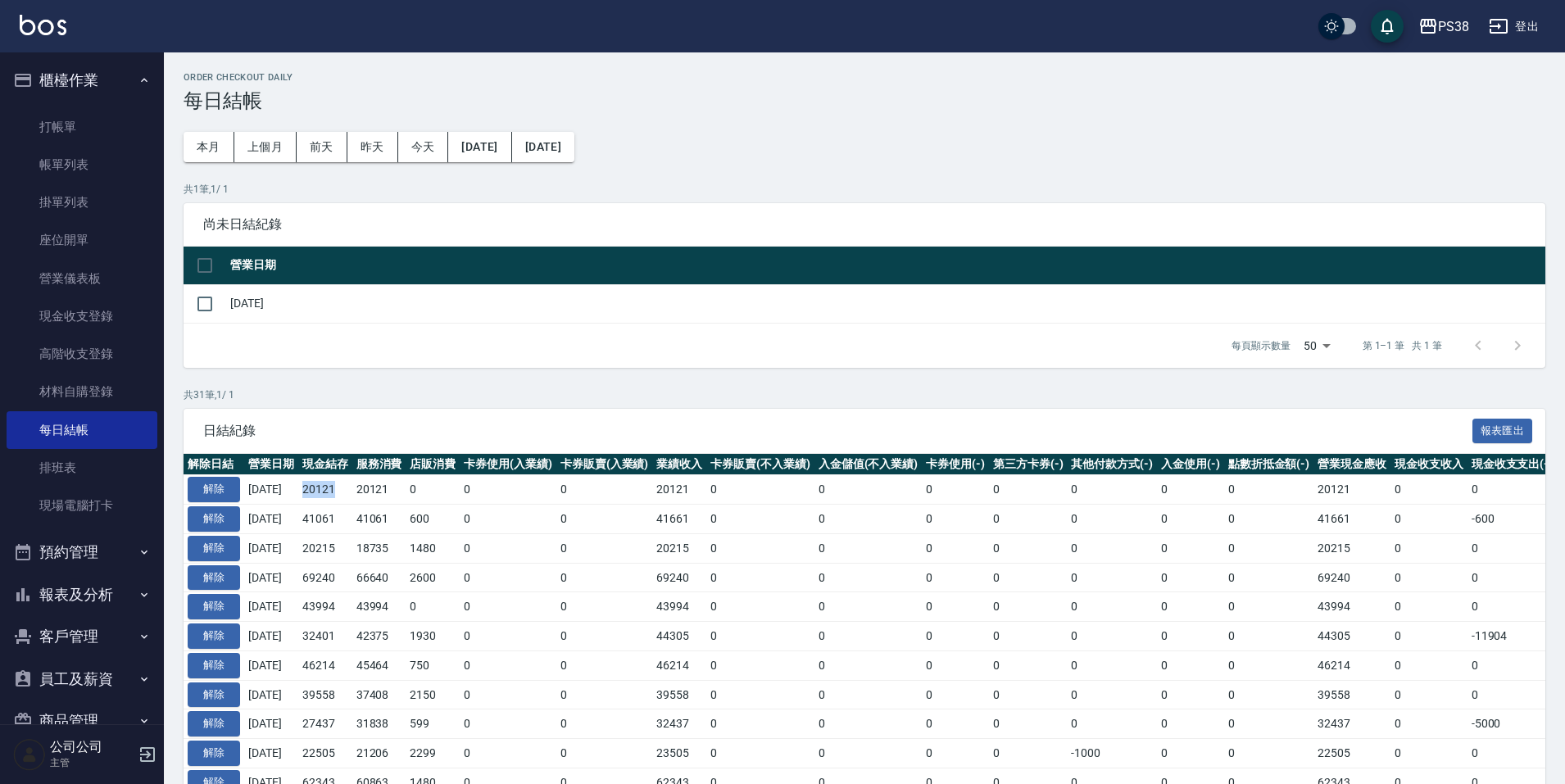
drag, startPoint x: 313, startPoint y: 489, endPoint x: 352, endPoint y: 489, distance: 39.0
click at [352, 489] on td "20121" at bounding box center [325, 490] width 54 height 30
click at [406, 522] on td "41061" at bounding box center [378, 519] width 54 height 30
click at [131, 563] on button "預約管理" at bounding box center [82, 551] width 151 height 42
click at [132, 561] on button "預約管理" at bounding box center [82, 551] width 151 height 42
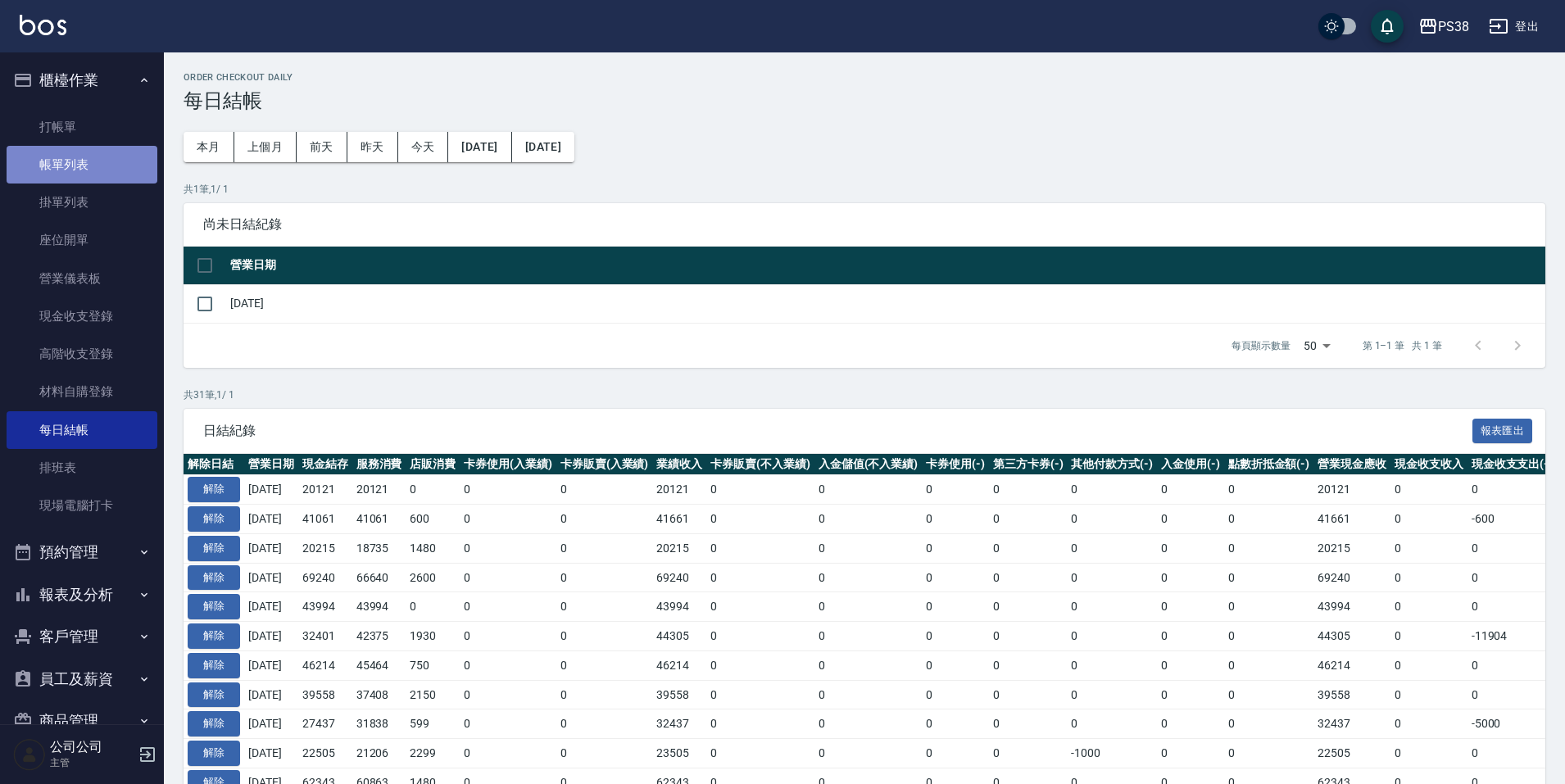
click at [87, 154] on link "帳單列表" at bounding box center [82, 165] width 151 height 38
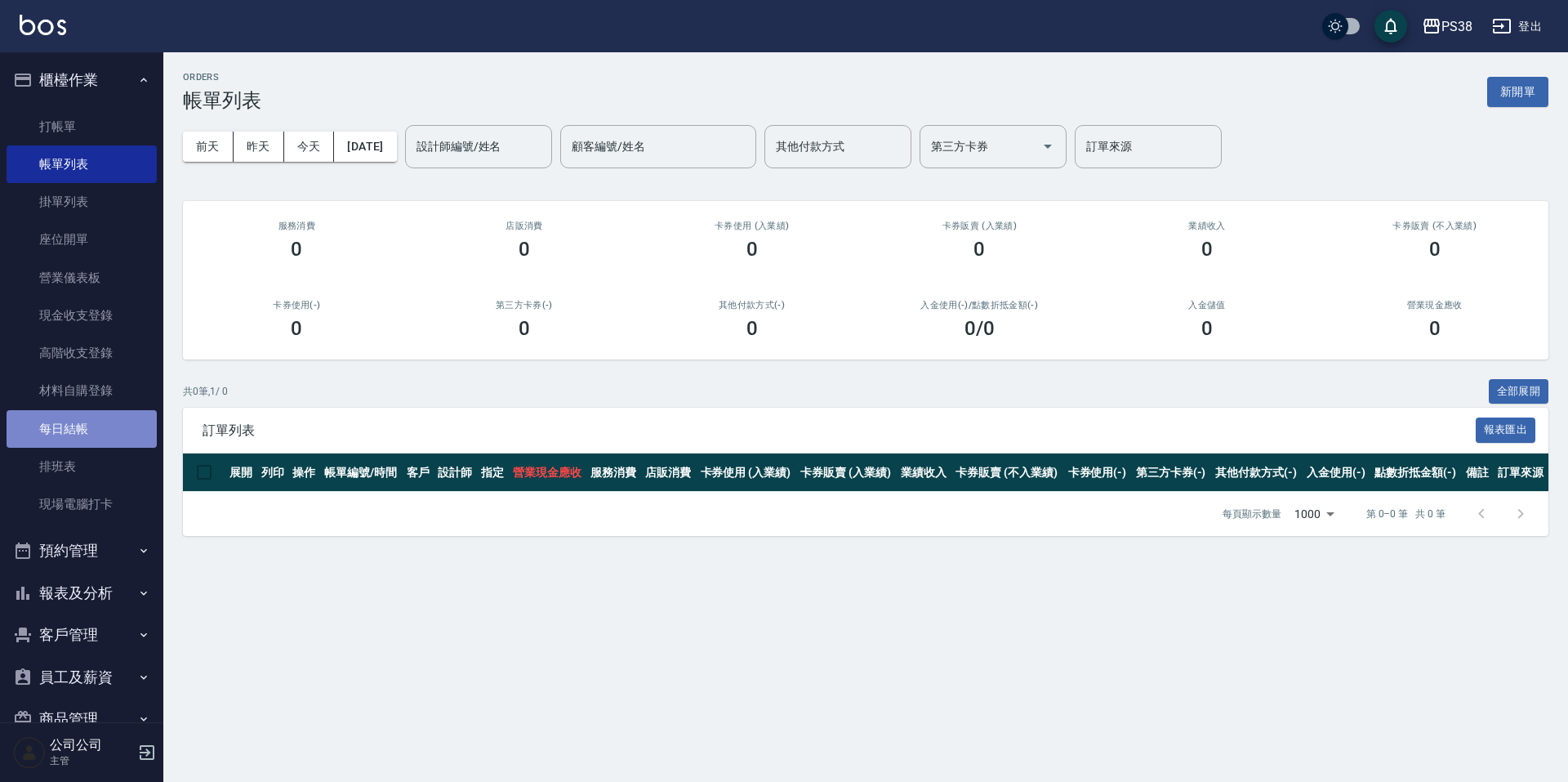
click at [92, 446] on link "每日結帳" at bounding box center [82, 429] width 150 height 38
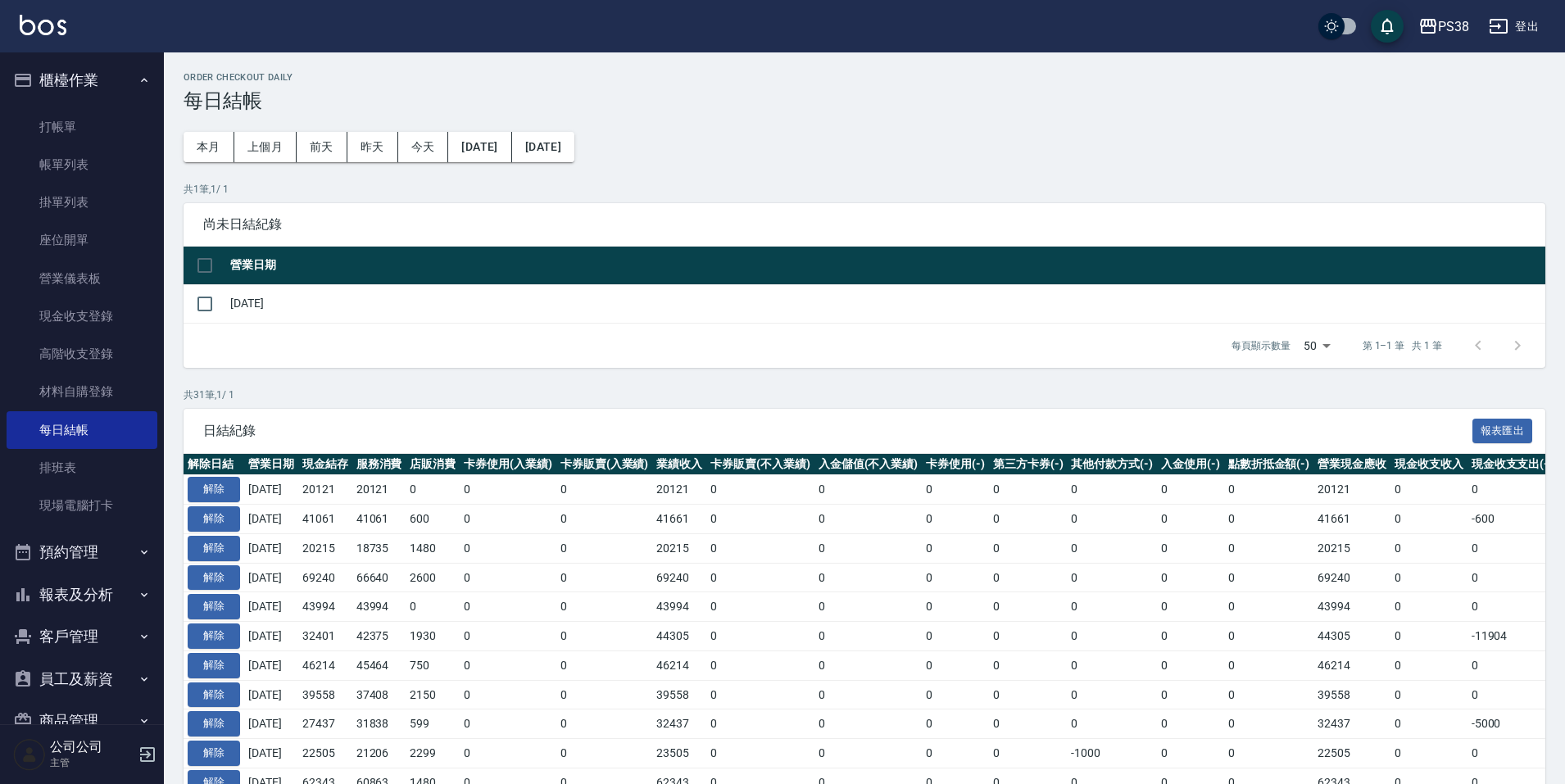
click at [456, 385] on div "Order checkout daily 每日結帳 本月 上個月 [DATE] [DATE] [DATE] [DATE] [DATE] 共 1 筆, 1 / …" at bounding box center [864, 760] width 1401 height 1416
click at [137, 556] on icon "button" at bounding box center [144, 552] width 13 height 13
click at [136, 602] on button "報表及分析" at bounding box center [82, 594] width 151 height 42
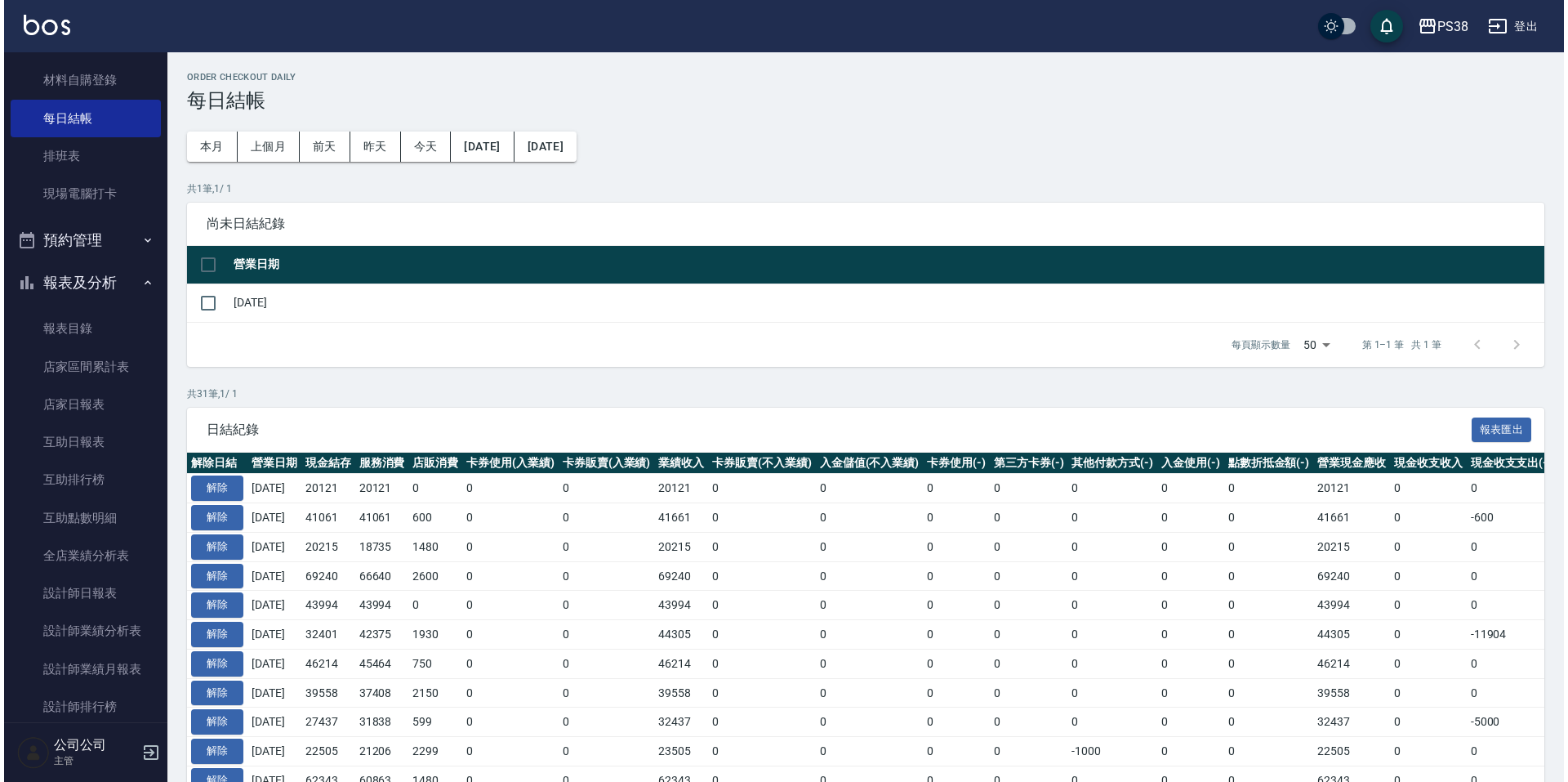
scroll to position [409, 0]
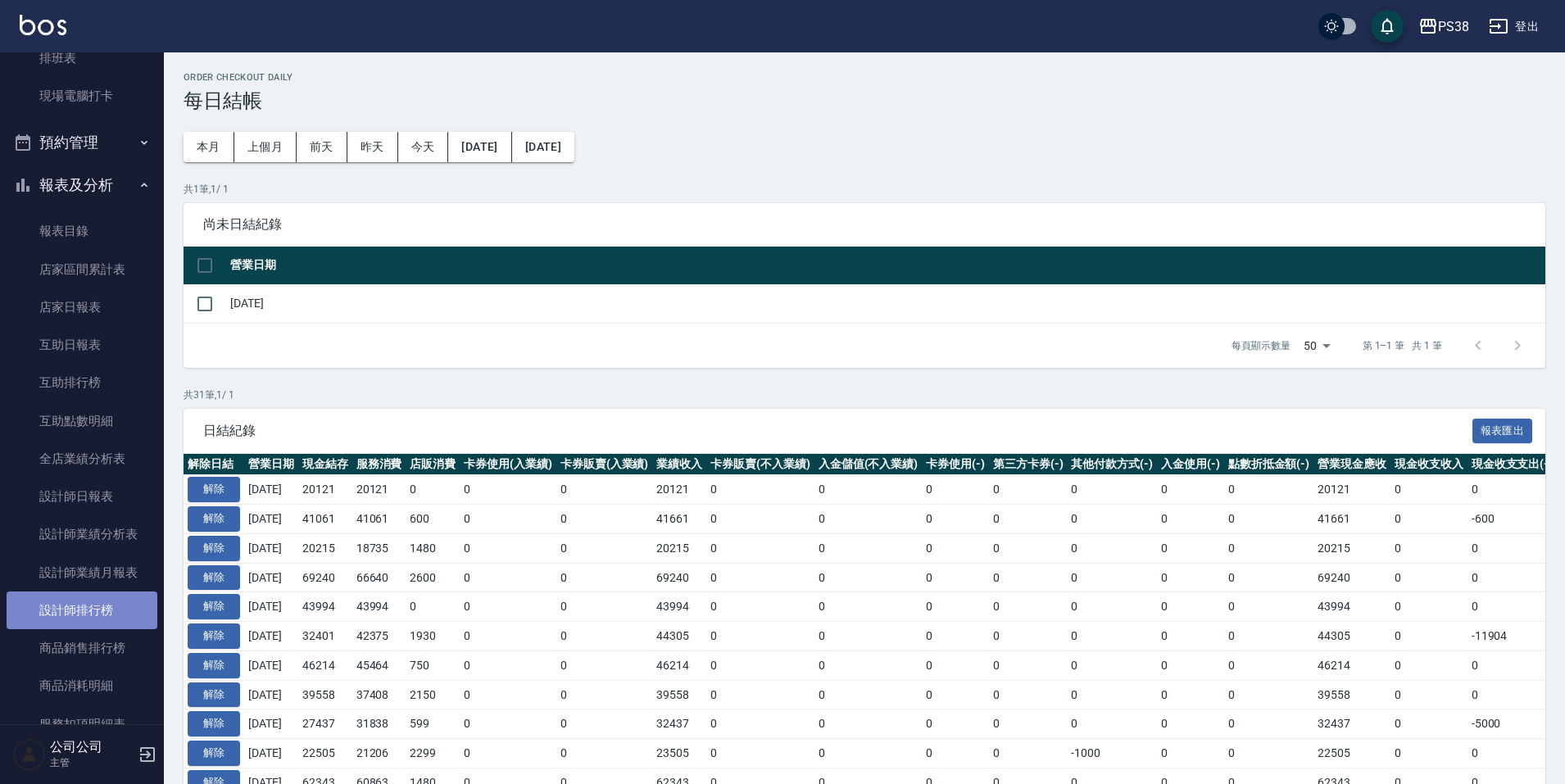
click at [136, 599] on link "設計師排行榜" at bounding box center [82, 610] width 151 height 38
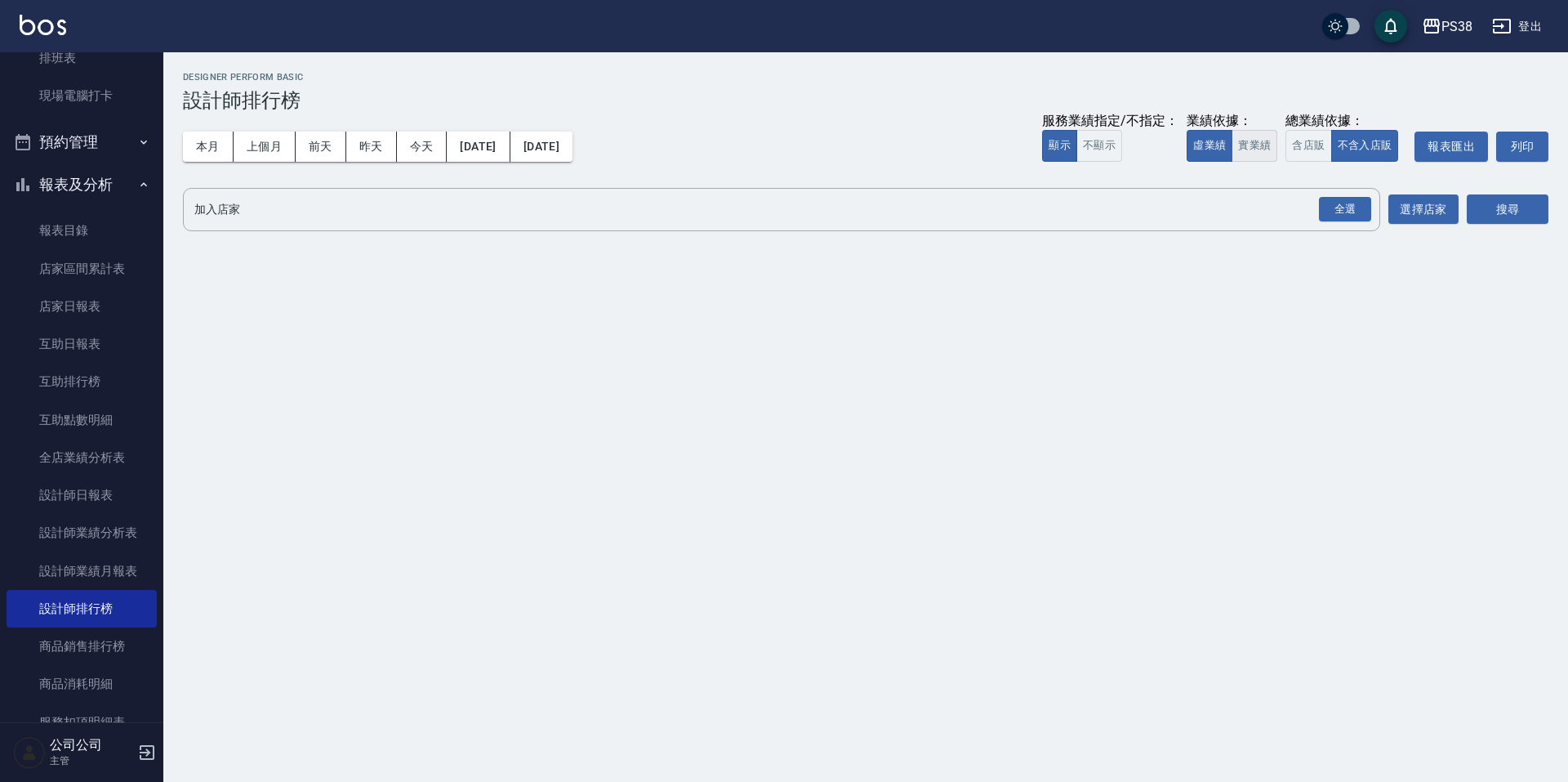
click at [1251, 143] on button "實業績" at bounding box center [1254, 145] width 45 height 32
click at [1348, 211] on div "全選" at bounding box center [1344, 209] width 52 height 26
click at [1492, 205] on button "搜尋" at bounding box center [1507, 210] width 82 height 31
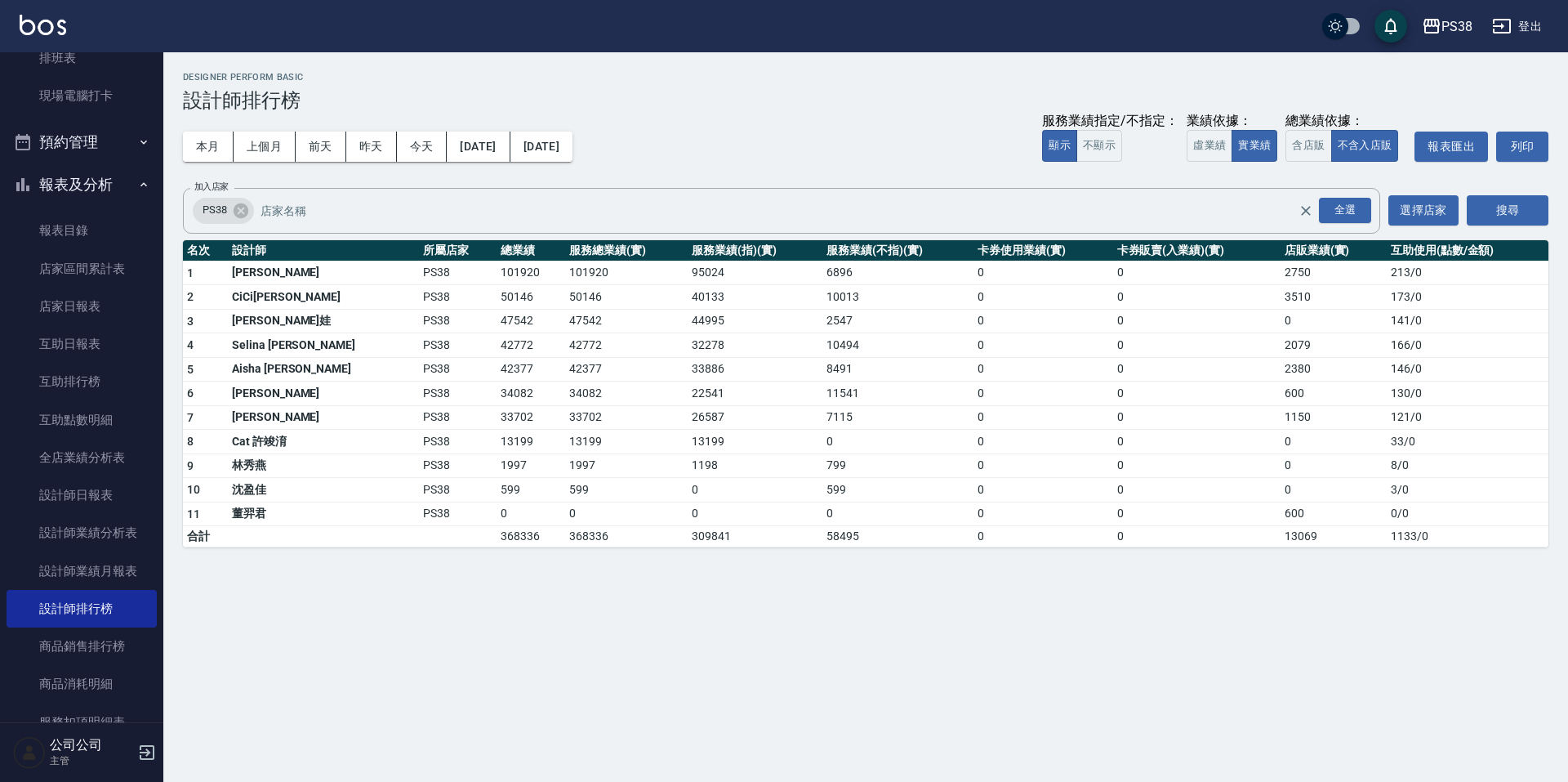
click at [882, 164] on div "本月 上個月 [DATE] [DATE] [DATE] [DATE] [DATE] 服務業績指定/不指定： 顯示 不顯示 業績依據： 虛業績 實業績 總業績依…" at bounding box center [866, 147] width 1365 height 69
click at [217, 154] on button "本月" at bounding box center [208, 146] width 50 height 31
click at [272, 146] on button "上個月" at bounding box center [264, 146] width 62 height 31
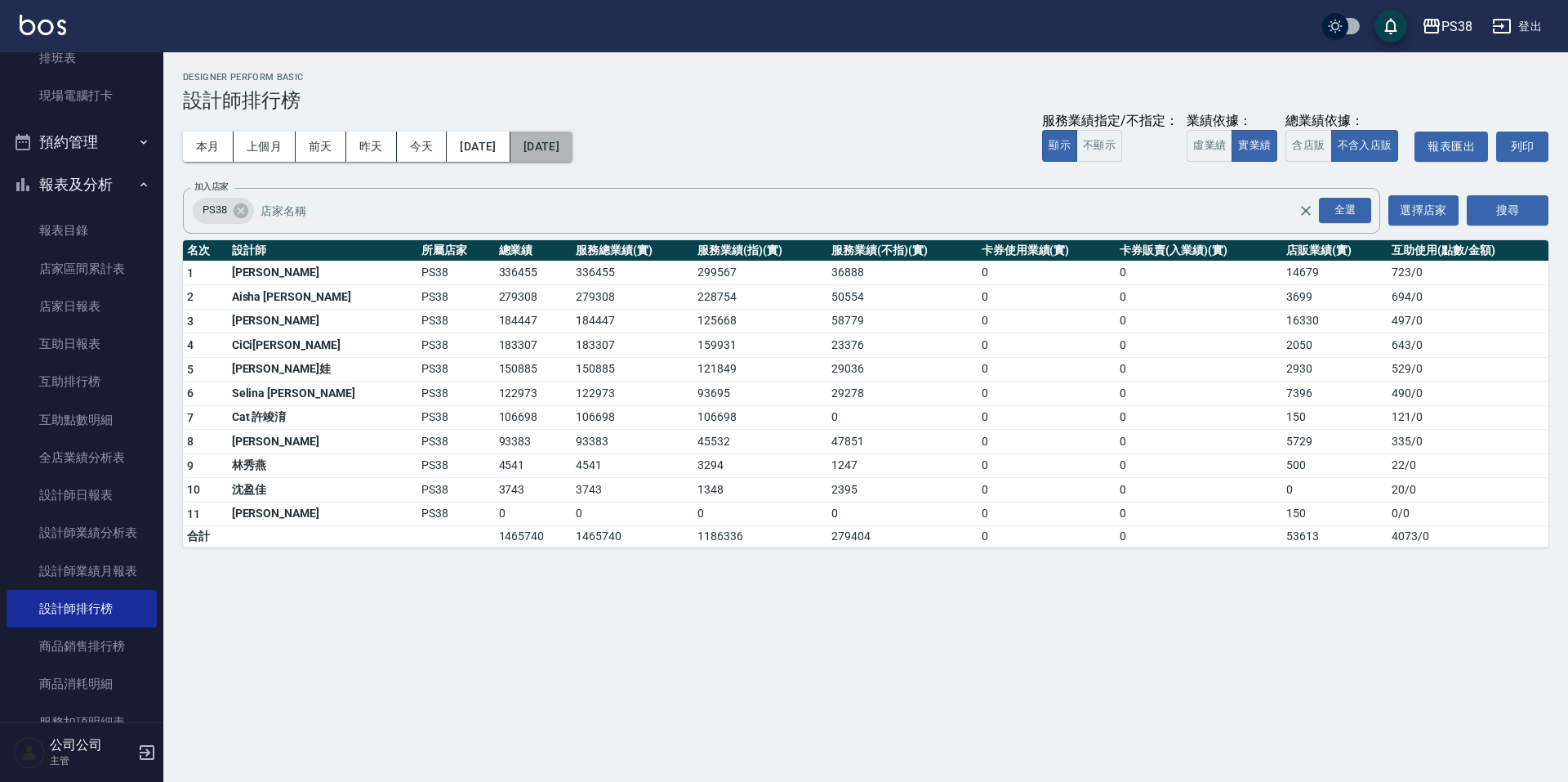
click at [568, 149] on button "[DATE]" at bounding box center [541, 146] width 62 height 31
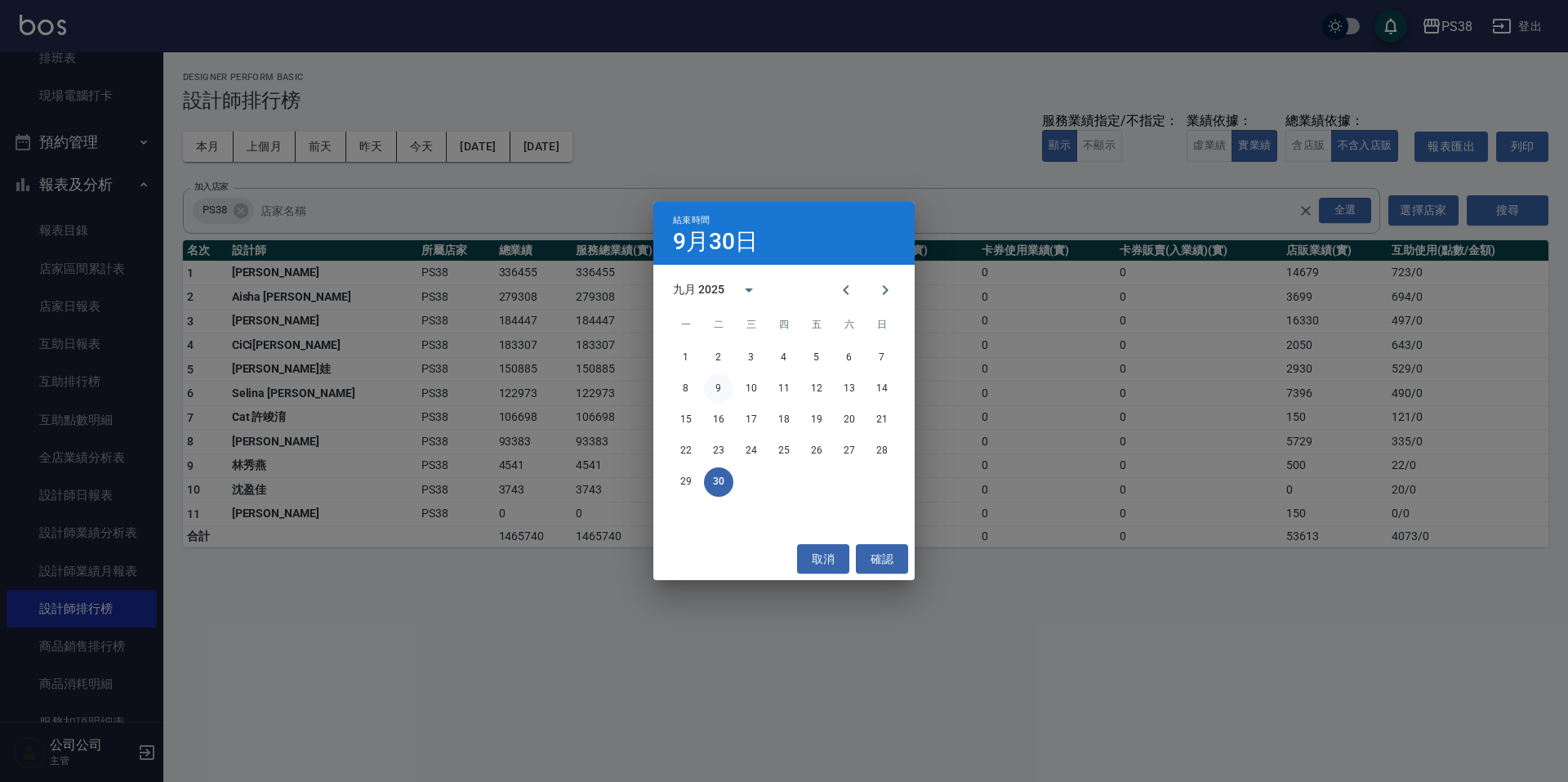
click at [712, 383] on button "9" at bounding box center [719, 389] width 30 height 30
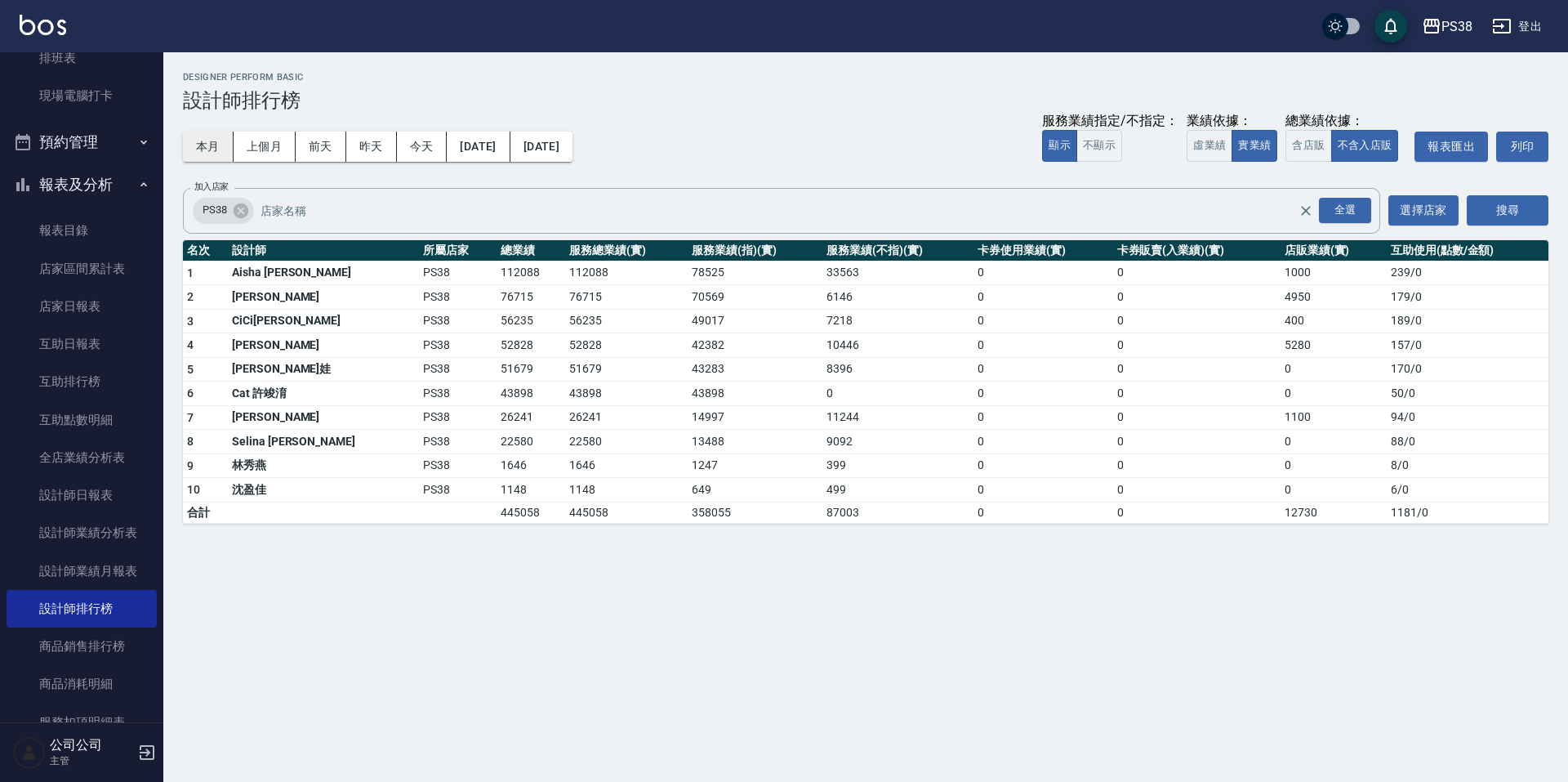
click at [191, 139] on button "本月" at bounding box center [208, 146] width 50 height 31
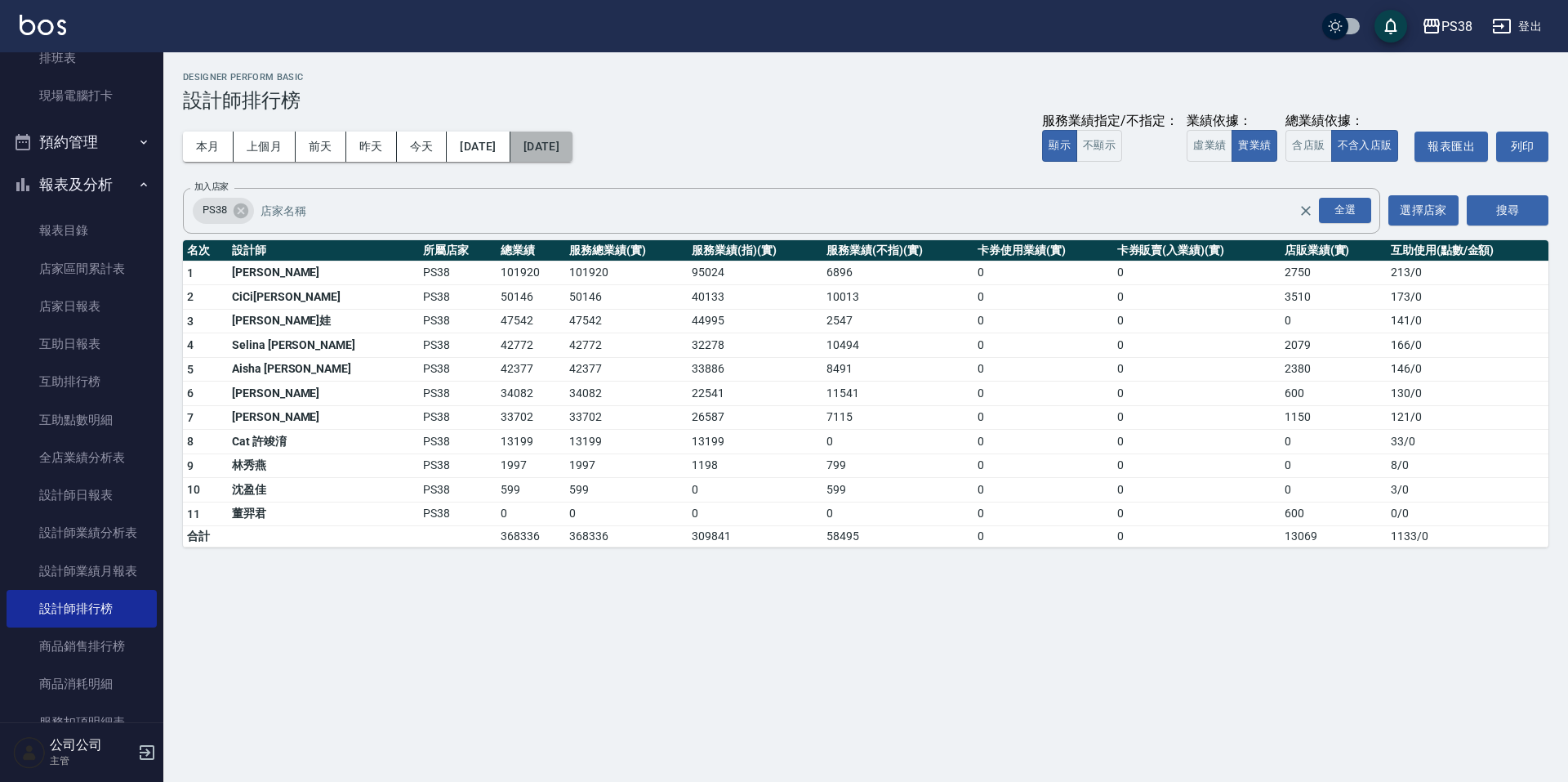
click at [573, 150] on button "[DATE]" at bounding box center [541, 146] width 62 height 31
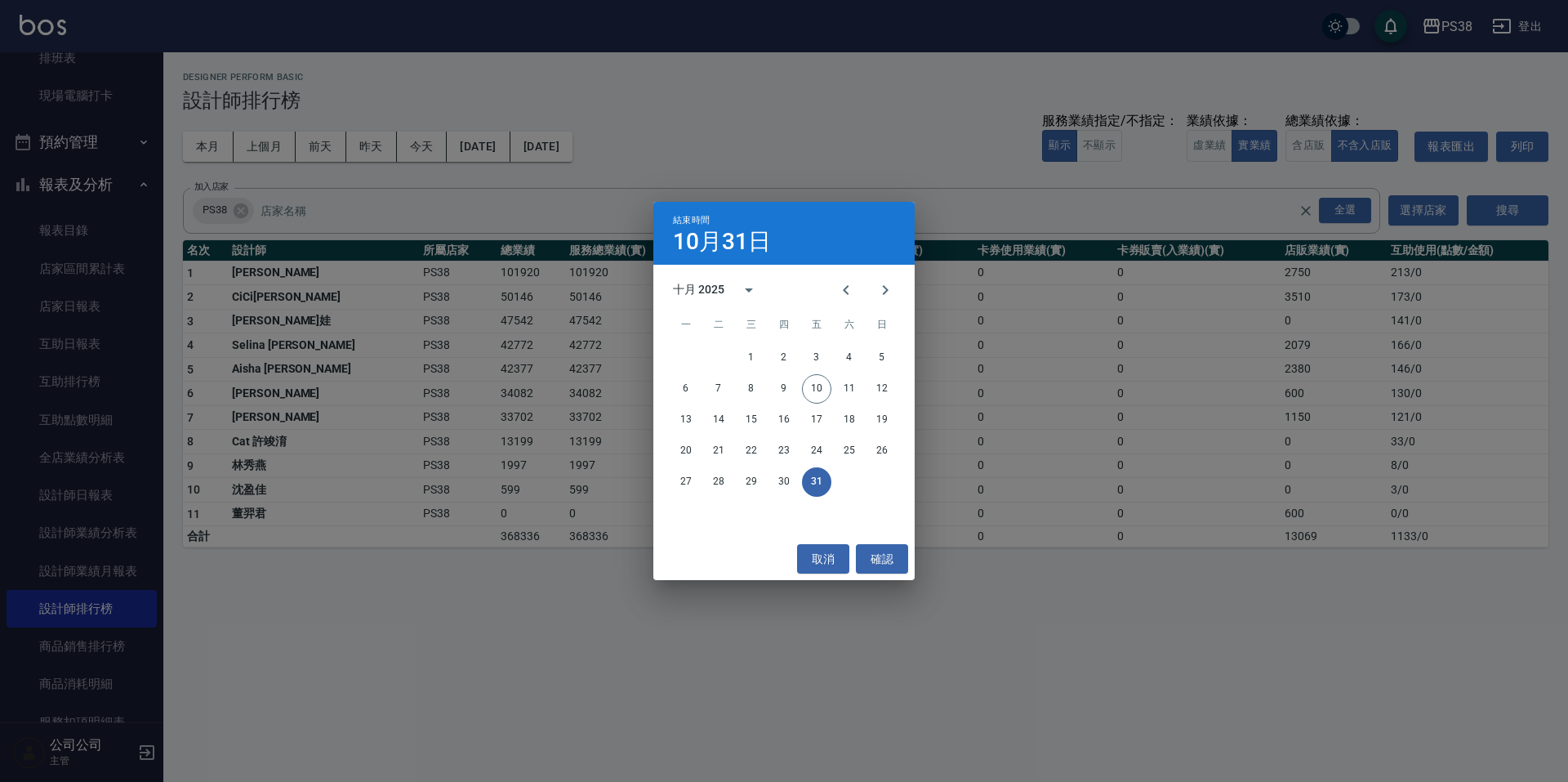
click at [730, 96] on div "結束時間 [DATE] 十月 2025 一 二 三 四 五 六 日 1 2 3 4 5 6 7 8 9 10 11 12 13 14 15 16 17 18 …" at bounding box center [784, 391] width 1568 height 782
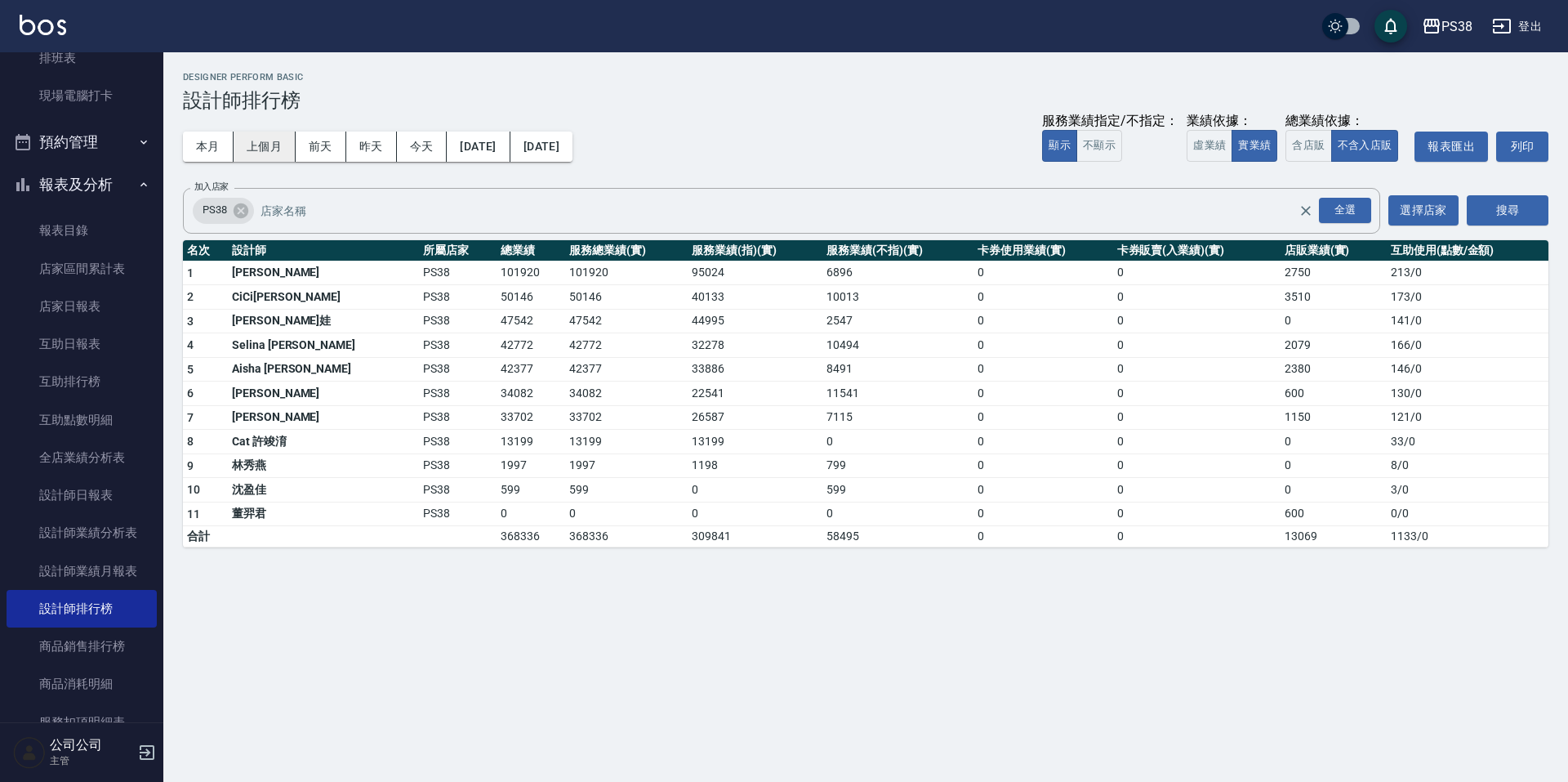
click at [242, 143] on button "上個月" at bounding box center [264, 146] width 62 height 31
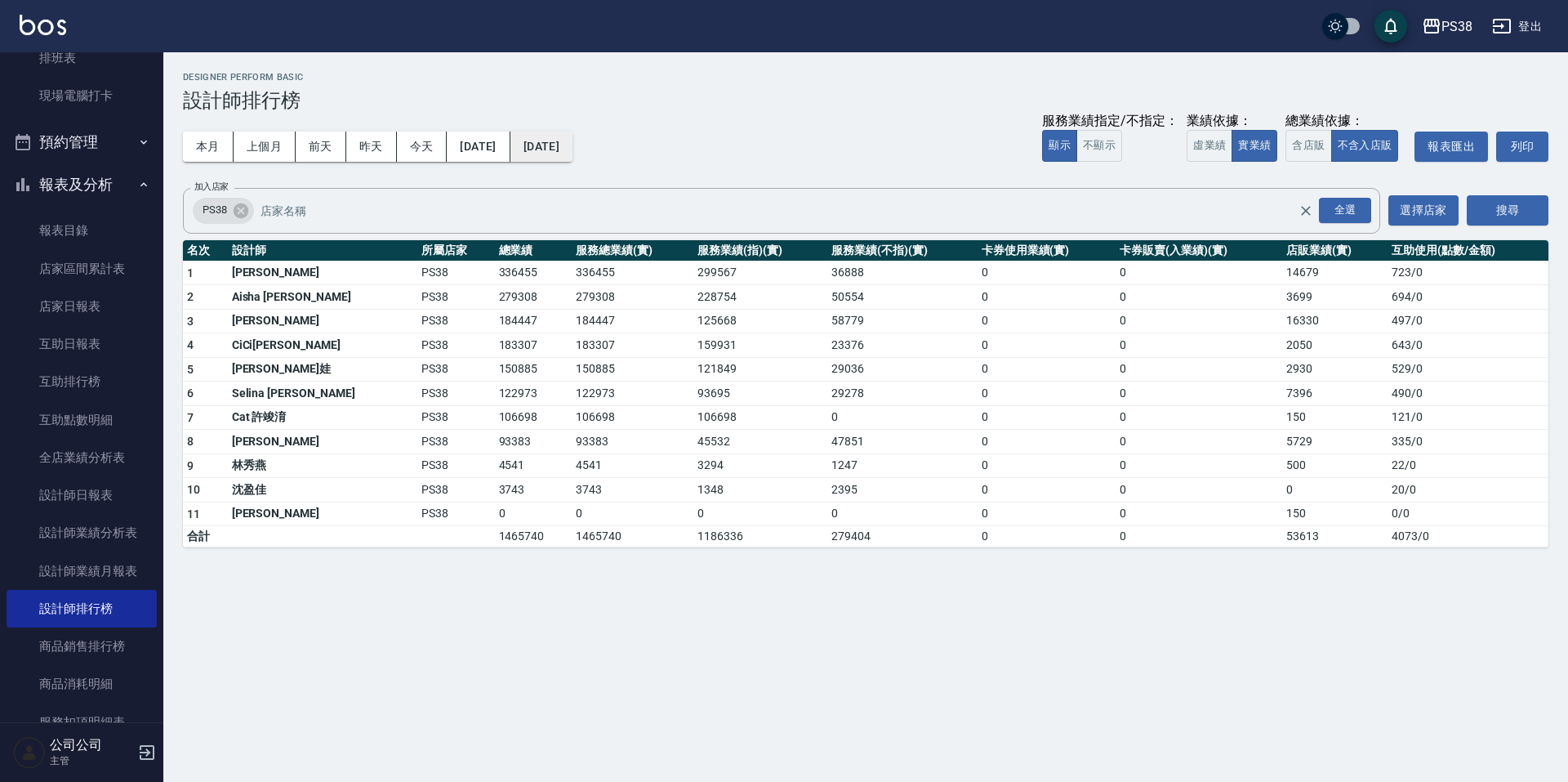
click at [573, 154] on button "[DATE]" at bounding box center [541, 146] width 62 height 31
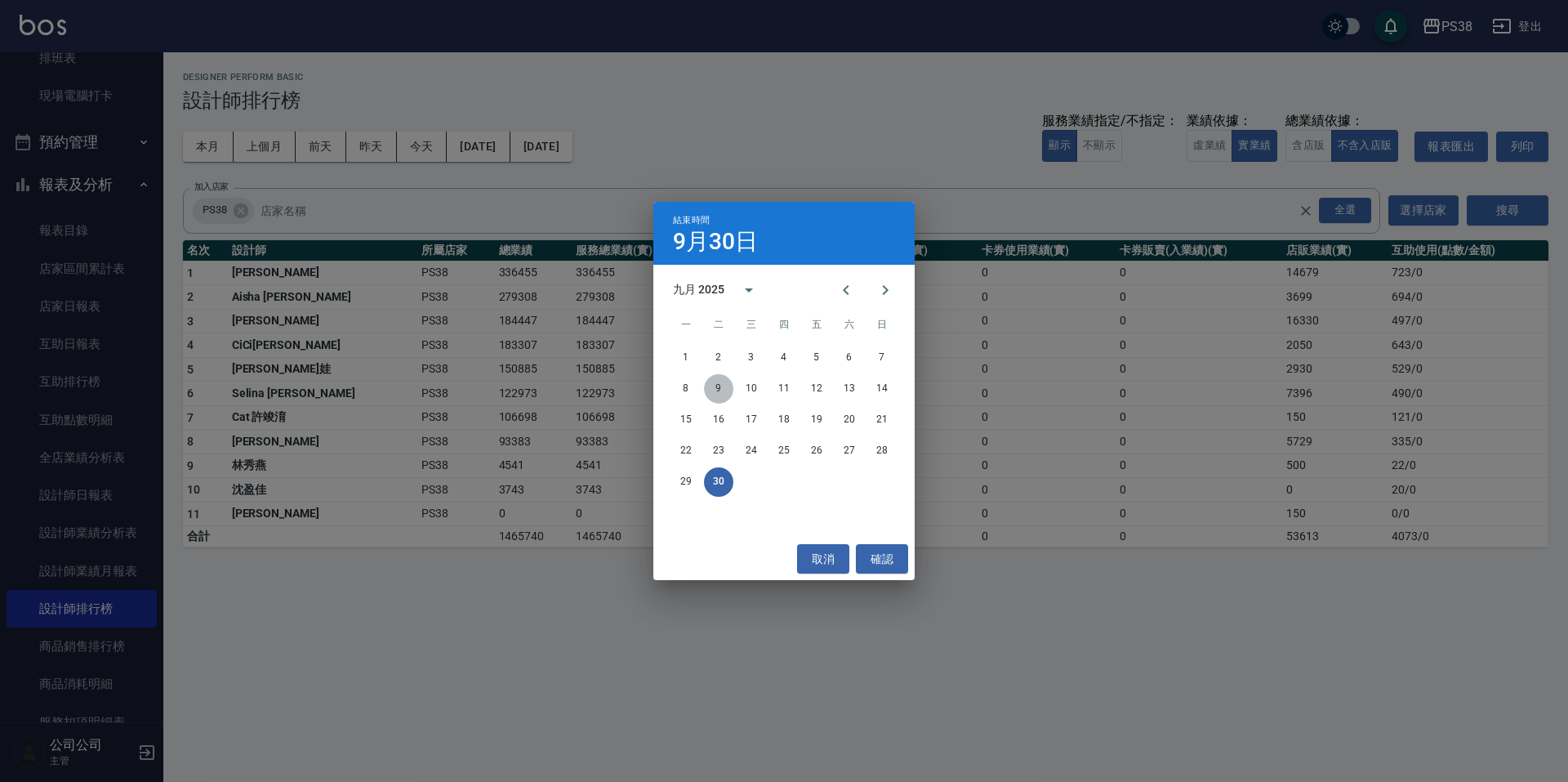
click at [715, 391] on button "9" at bounding box center [719, 389] width 30 height 30
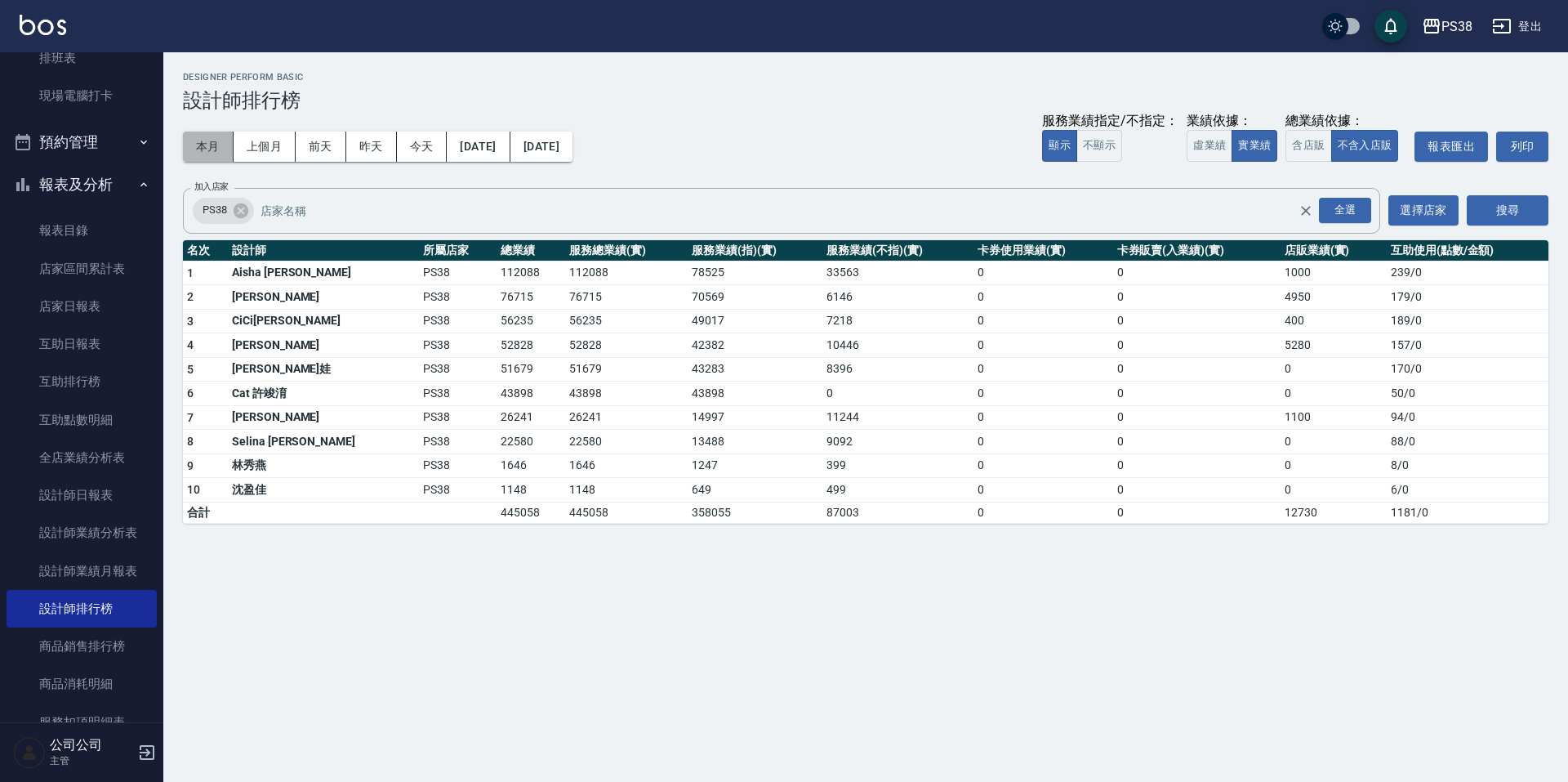
click at [197, 143] on button "本月" at bounding box center [208, 146] width 50 height 31
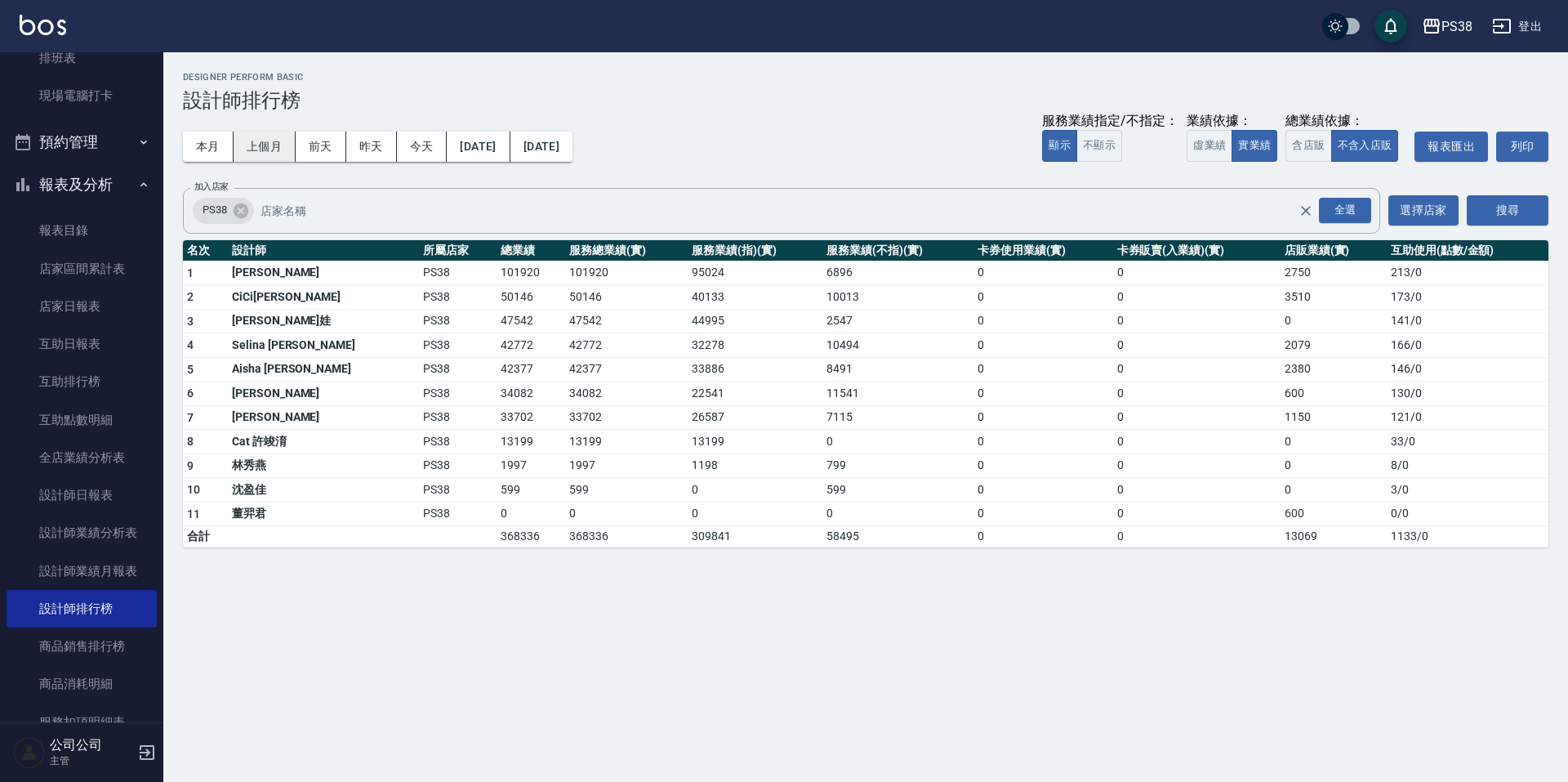
click at [244, 142] on button "上個月" at bounding box center [264, 146] width 62 height 31
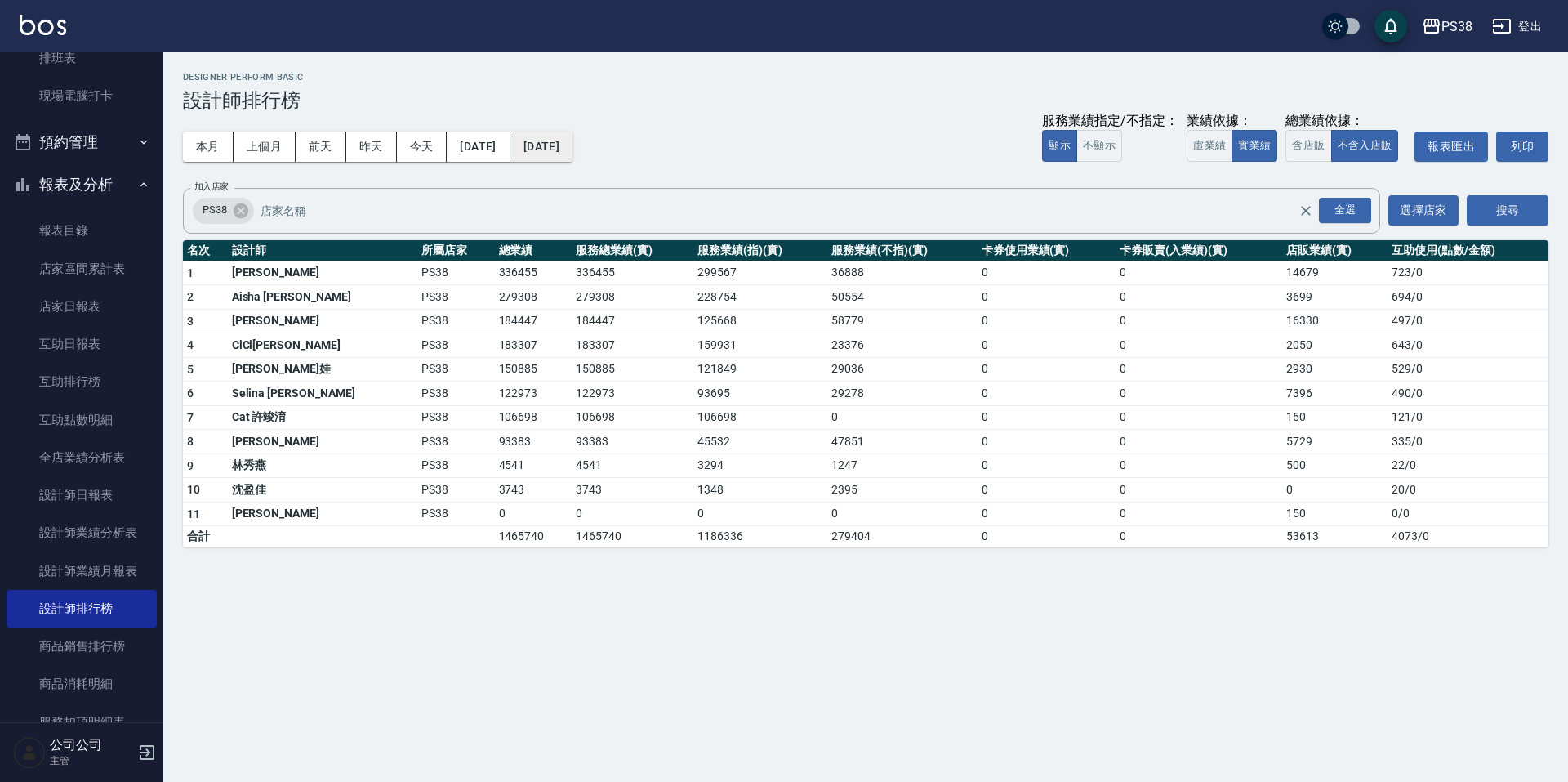
click at [573, 144] on button "[DATE]" at bounding box center [541, 146] width 62 height 31
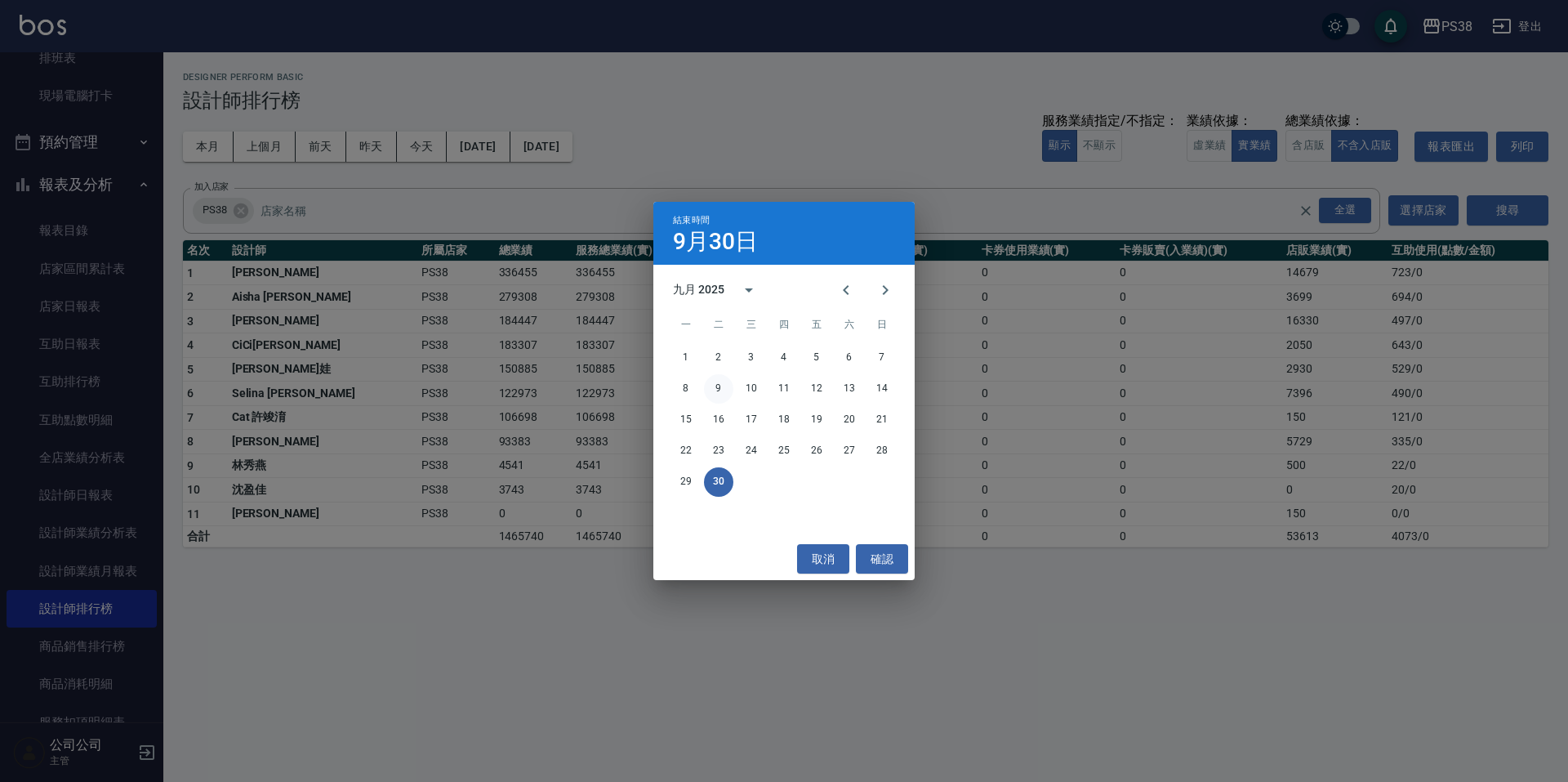
click at [726, 387] on button "9" at bounding box center [719, 389] width 30 height 30
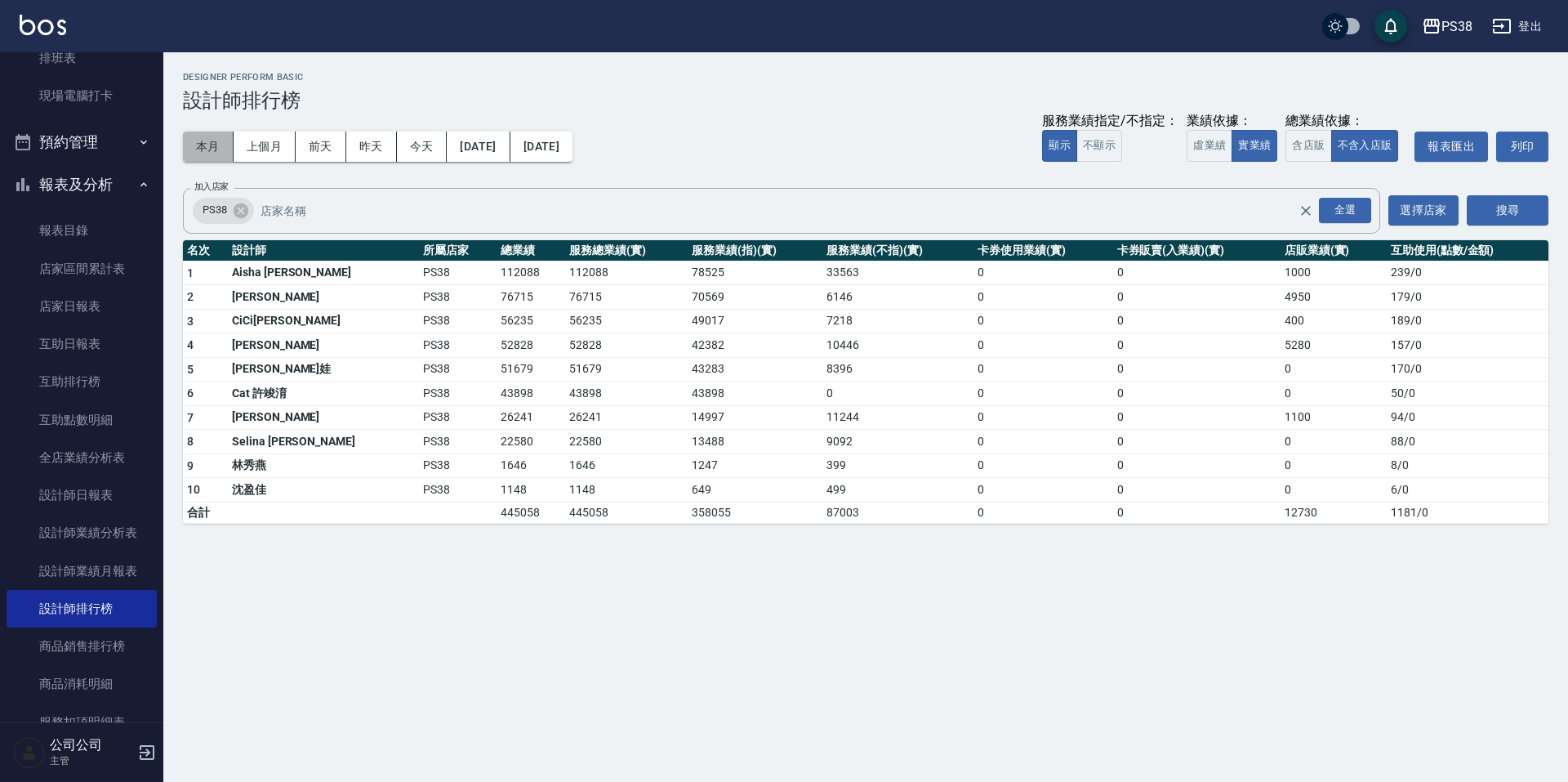
click at [206, 142] on button "本月" at bounding box center [208, 146] width 50 height 31
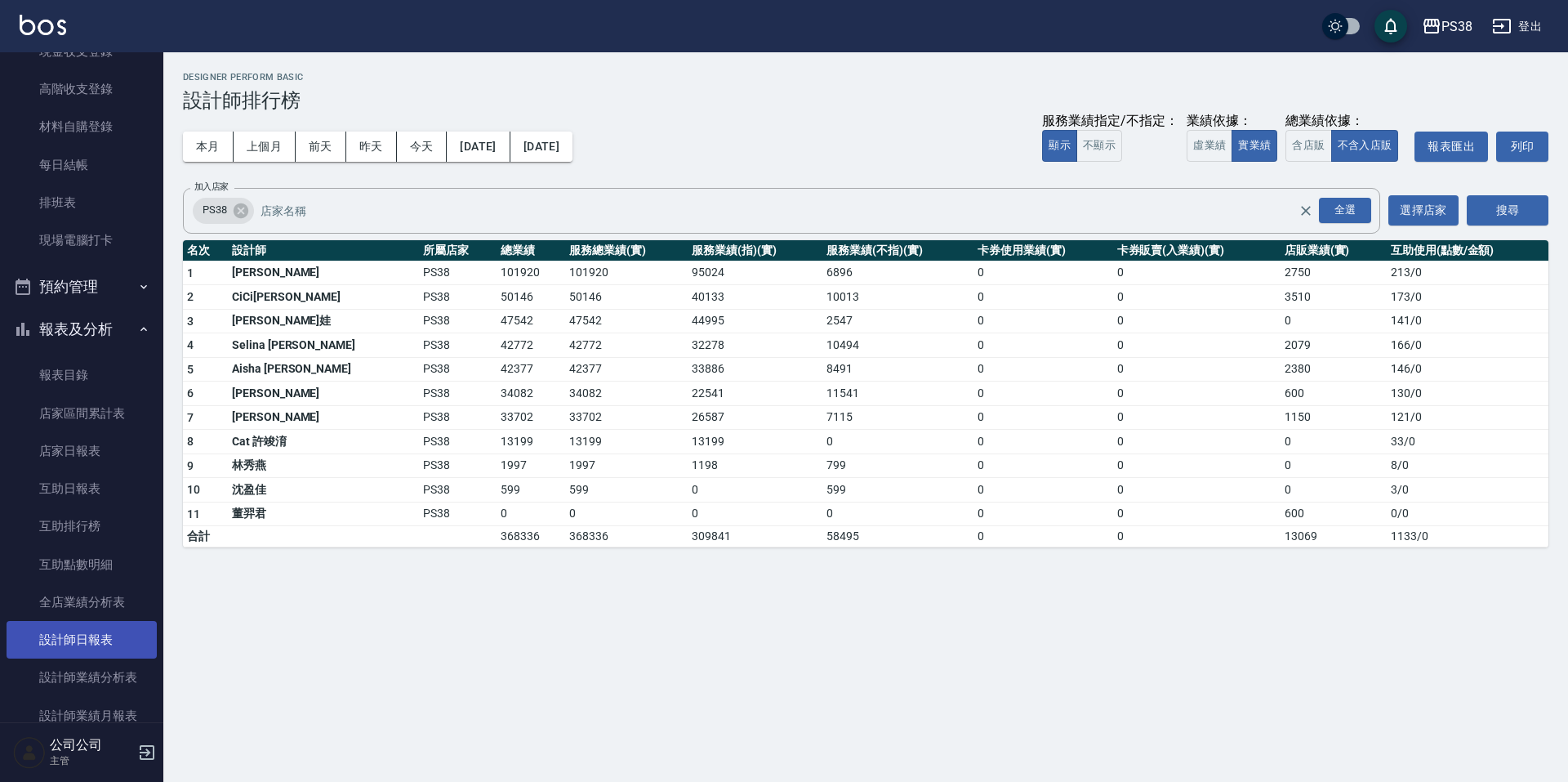
scroll to position [409, 0]
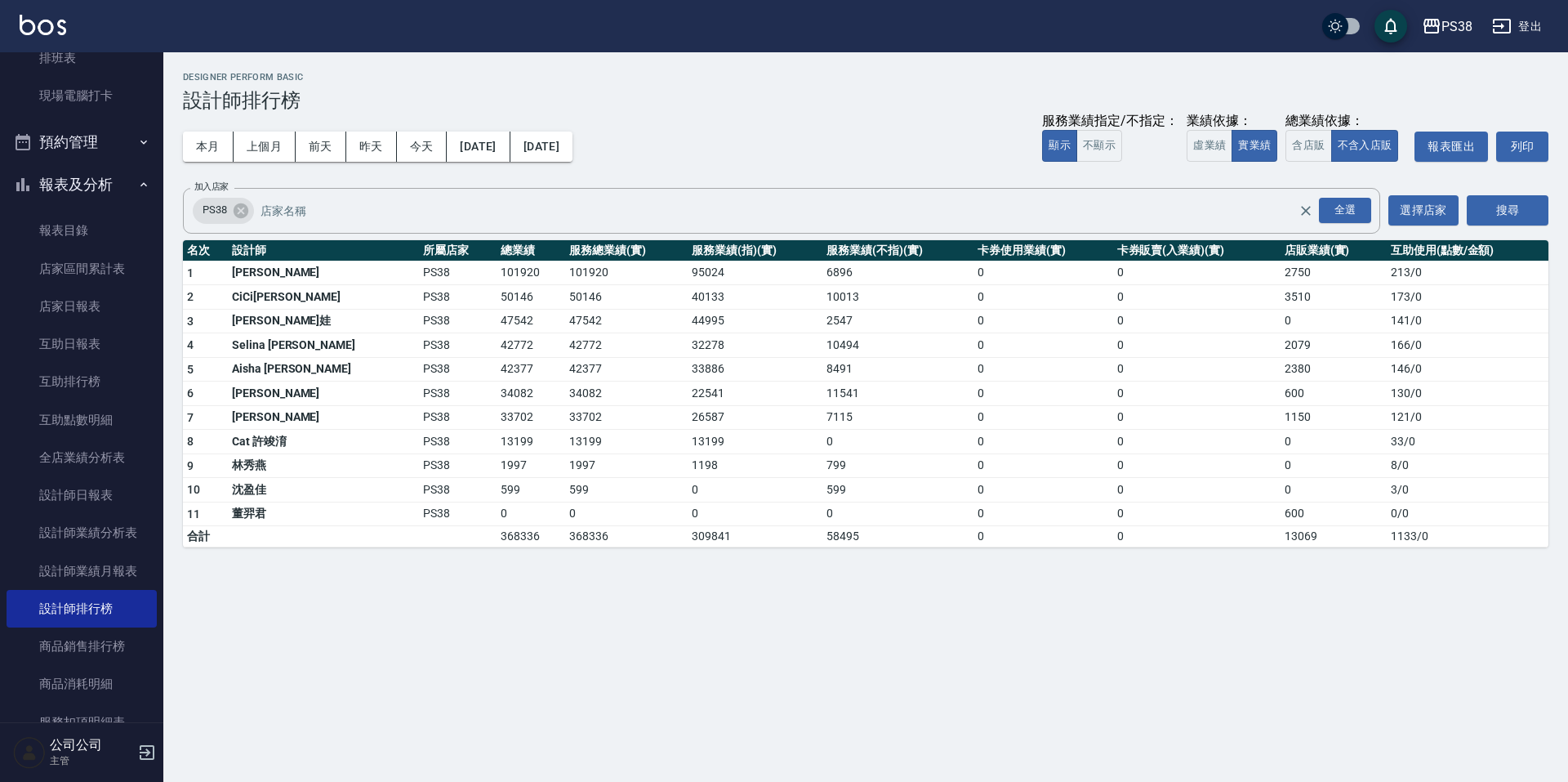
click at [1019, 632] on div "PS38 [DATE] - [DATE] 設計師排行榜 列印時間： [DATE][PHONE_NUMBER]:40 Designer Perform Basi…" at bounding box center [784, 391] width 1568 height 782
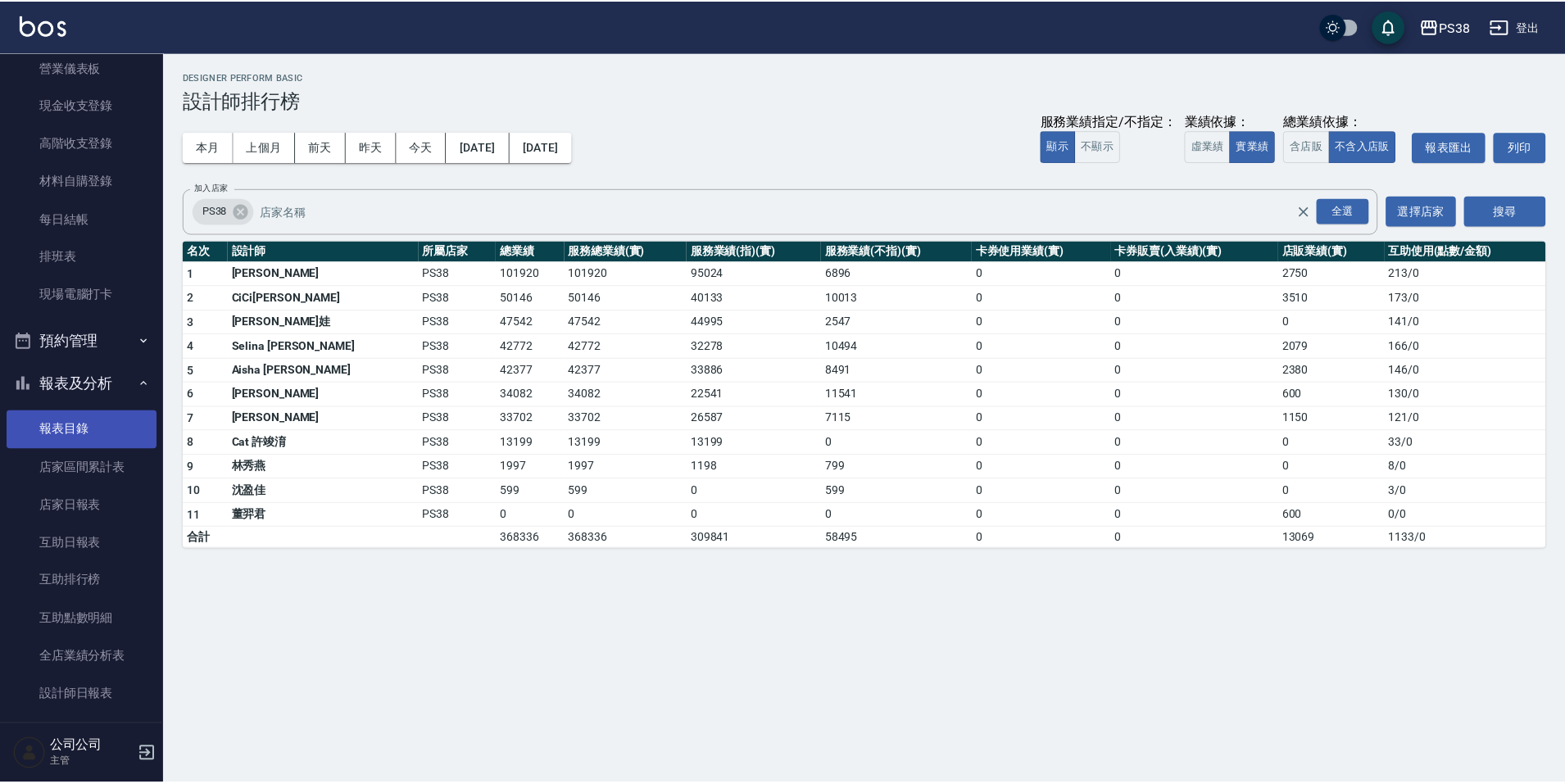
scroll to position [0, 0]
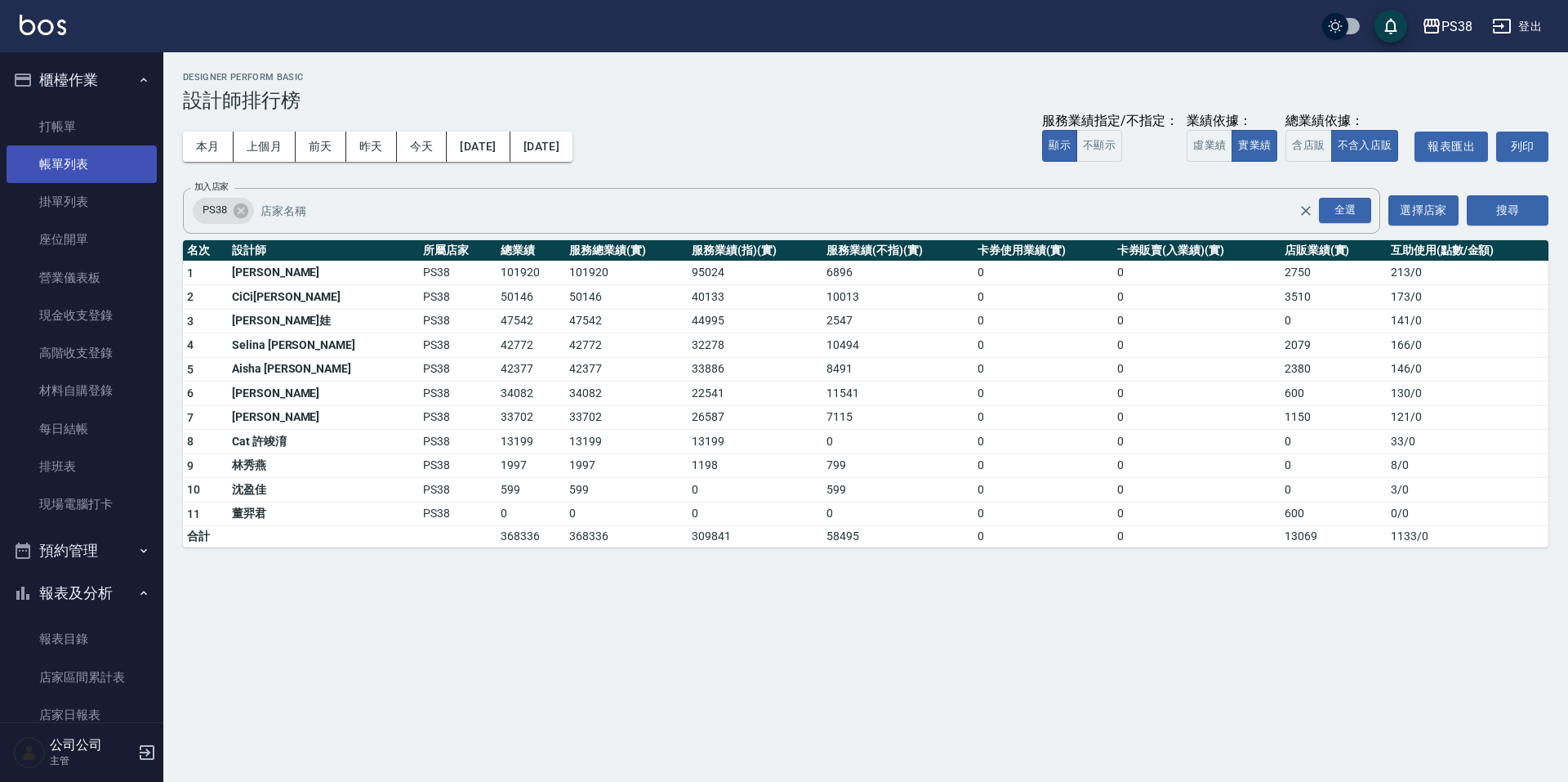
click at [87, 180] on link "帳單列表" at bounding box center [82, 164] width 150 height 38
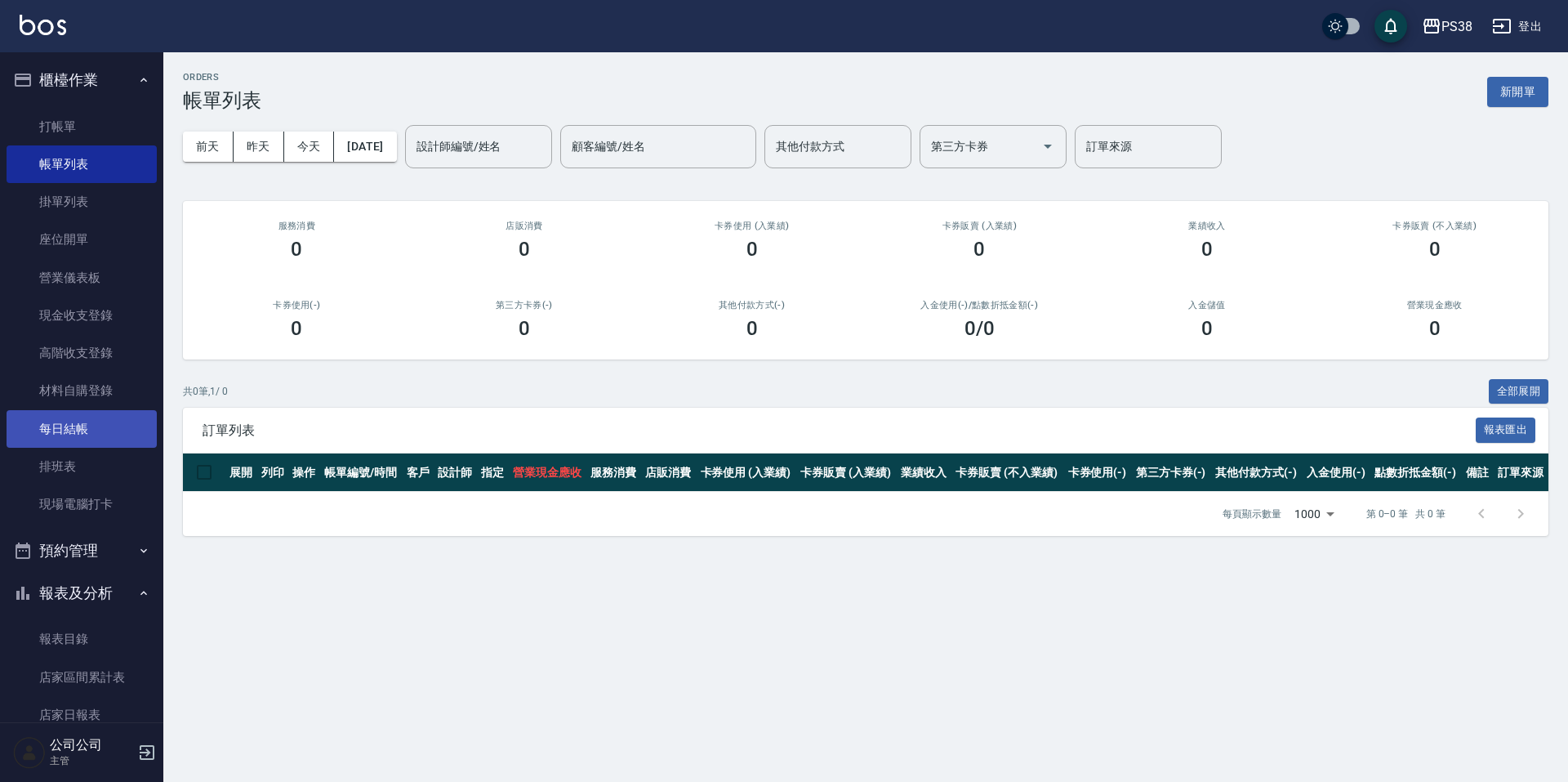
click at [55, 439] on link "每日結帳" at bounding box center [82, 429] width 150 height 38
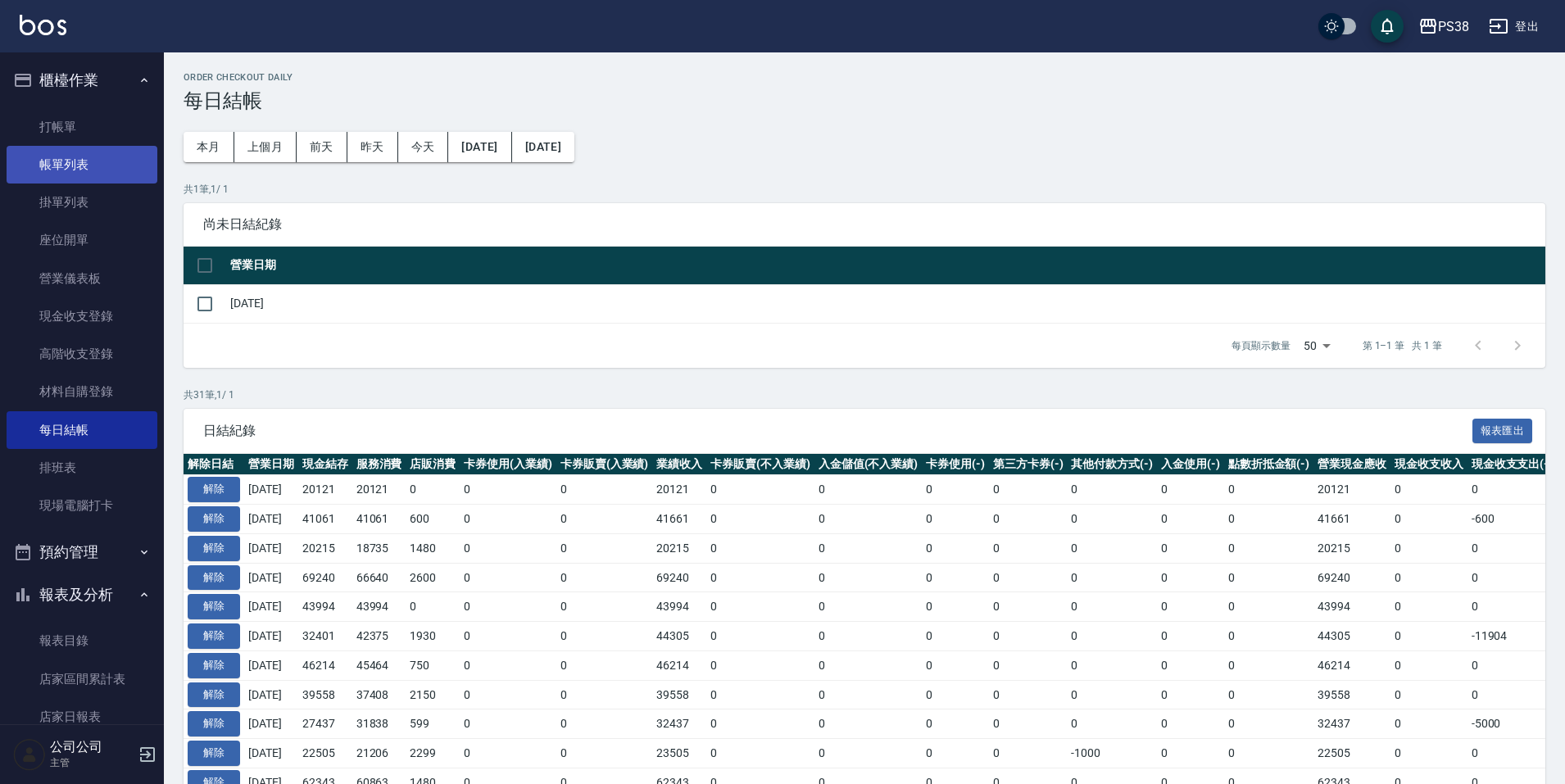
click at [131, 172] on link "帳單列表" at bounding box center [82, 165] width 151 height 38
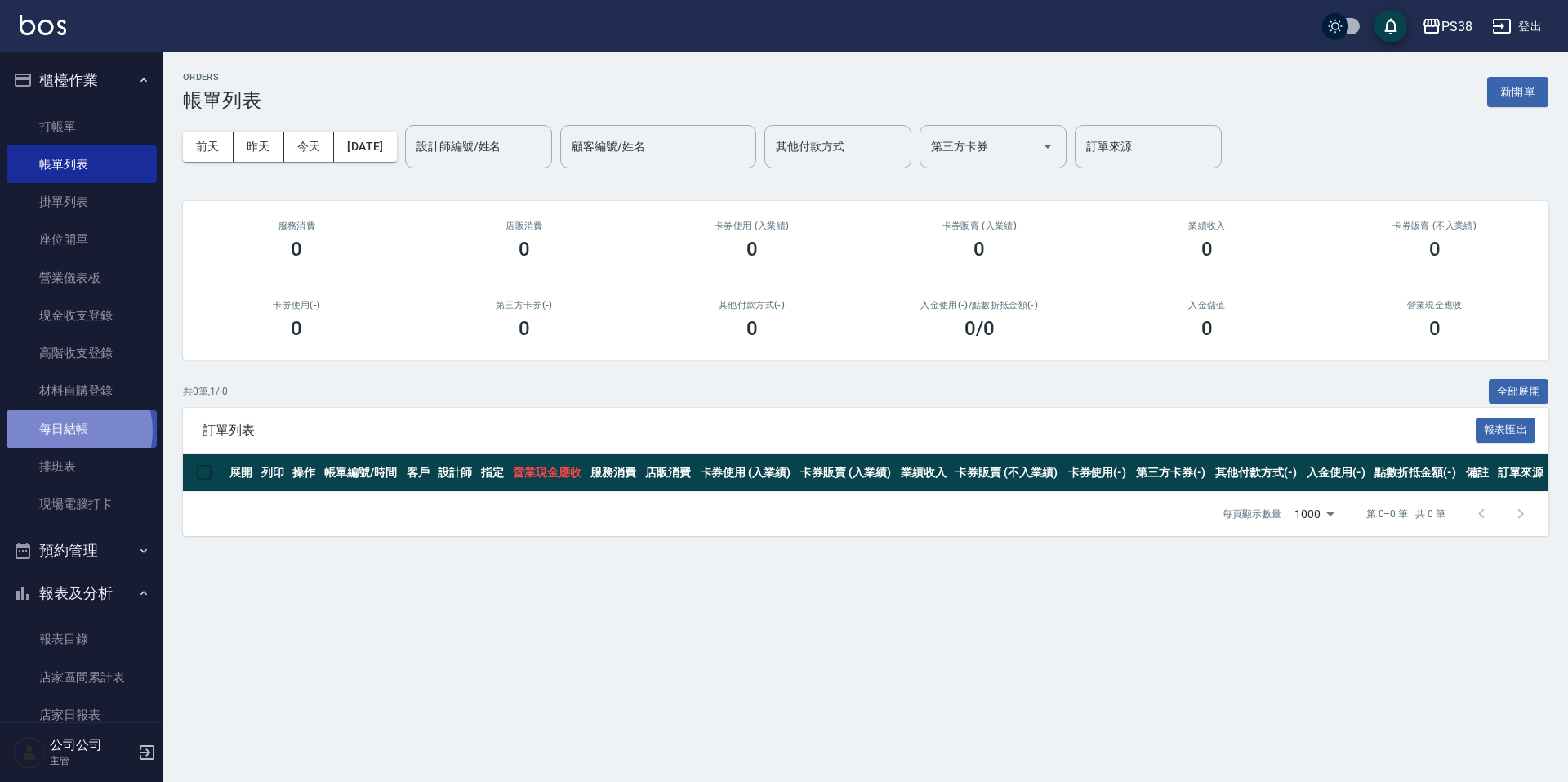
click at [70, 430] on link "每日結帳" at bounding box center [82, 429] width 150 height 38
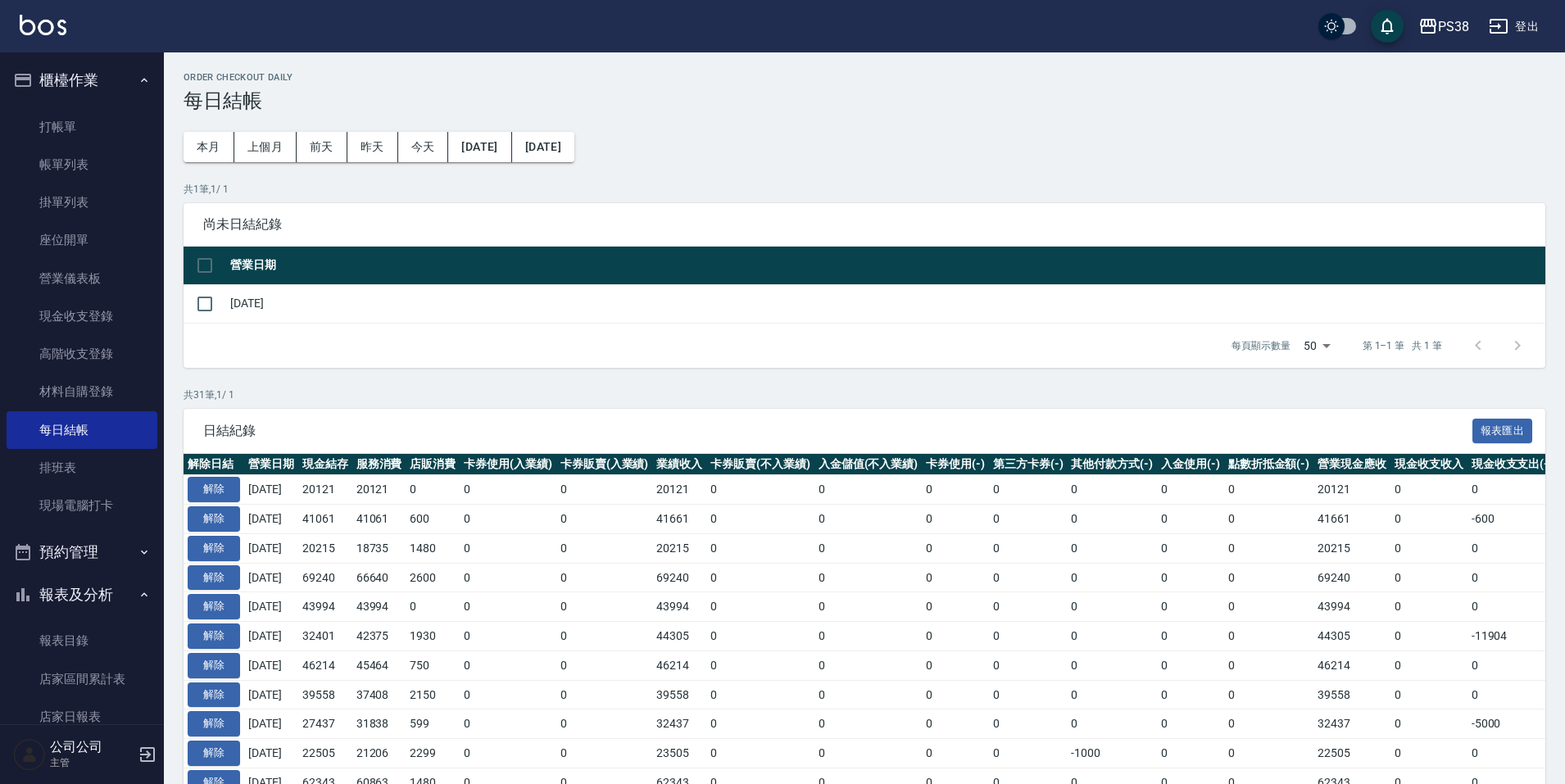
click at [779, 135] on div "Order checkout daily 每日結帳 本月 上個月 [DATE] [DATE] [DATE] [DATE] [DATE] 共 1 筆, 1 / …" at bounding box center [864, 760] width 1401 height 1416
click at [73, 150] on link "帳單列表" at bounding box center [82, 165] width 151 height 38
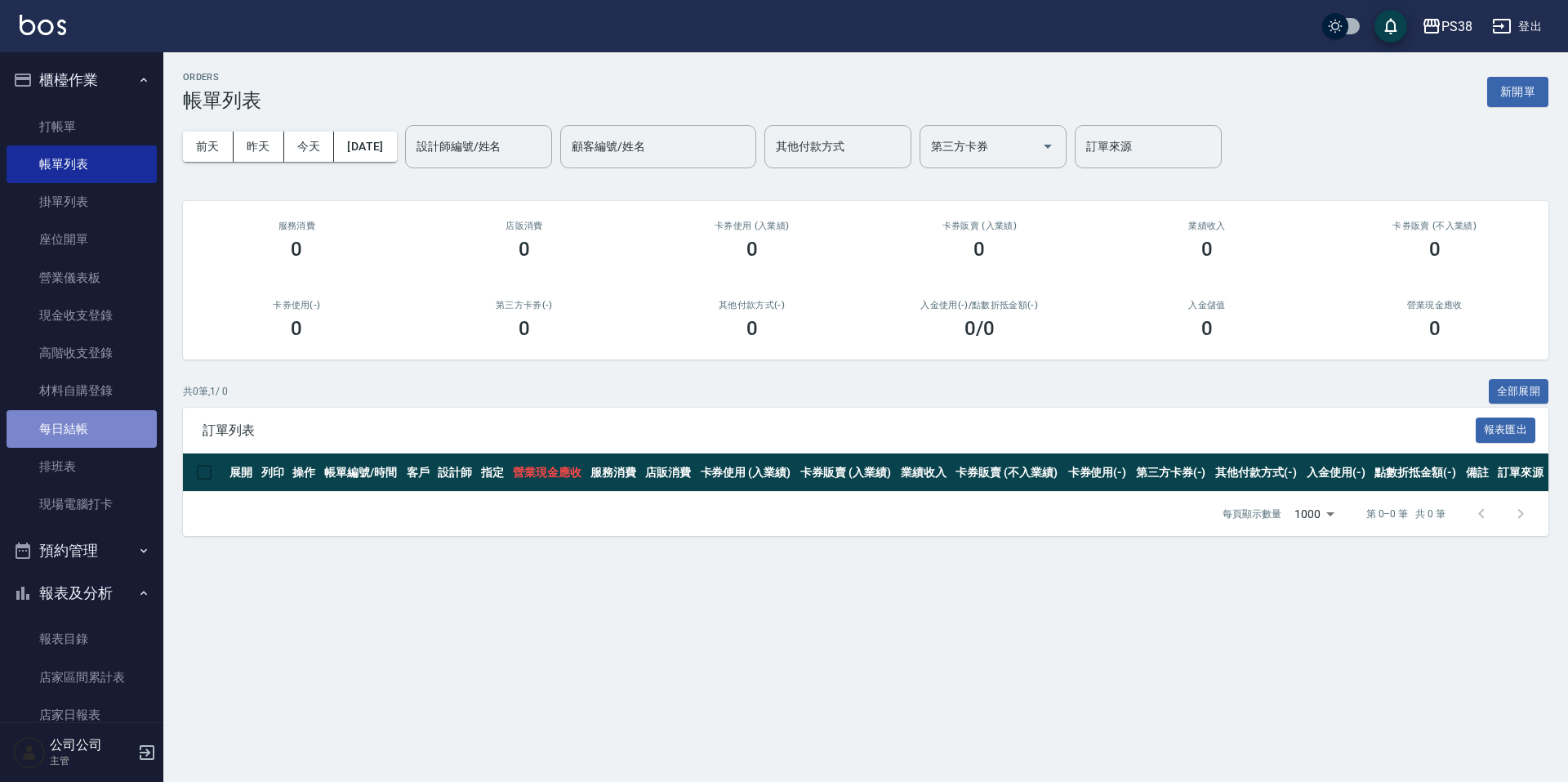
click at [82, 423] on link "每日結帳" at bounding box center [82, 429] width 150 height 38
